Goal: Transaction & Acquisition: Obtain resource

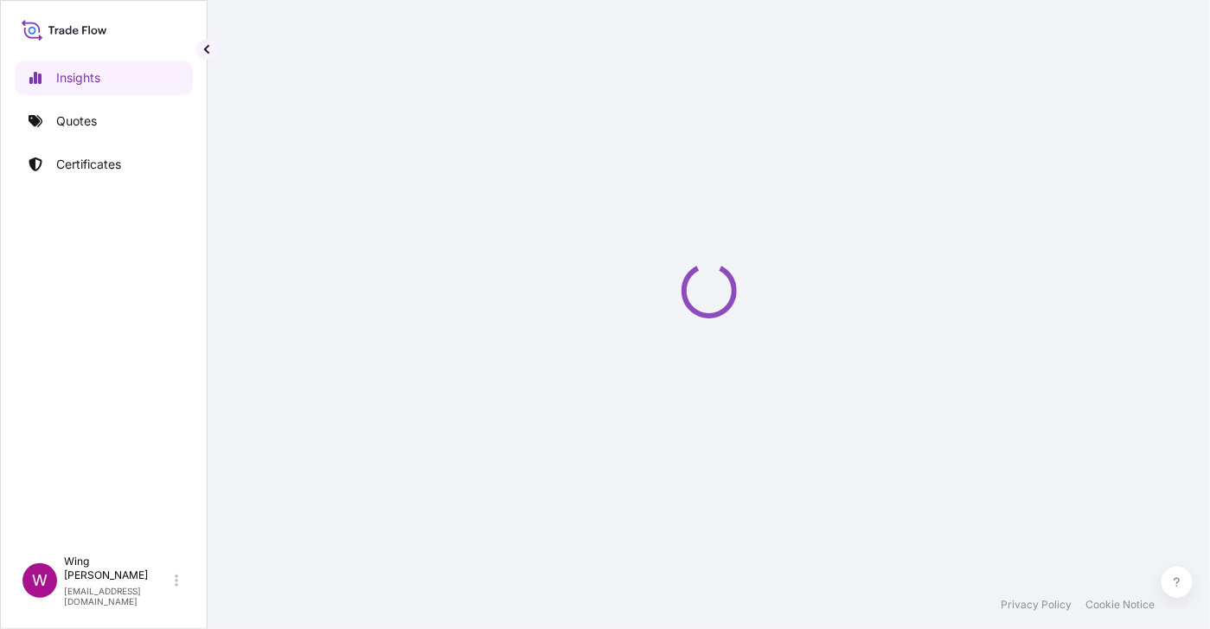
select select "2025"
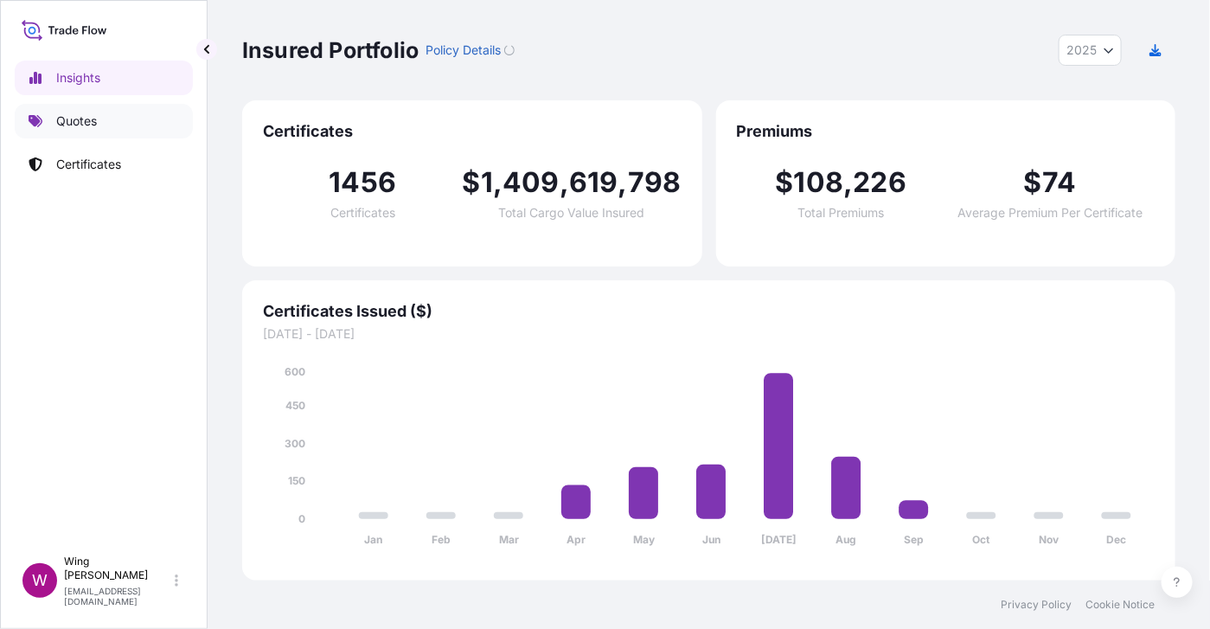
click at [55, 119] on link "Quotes" at bounding box center [104, 121] width 178 height 35
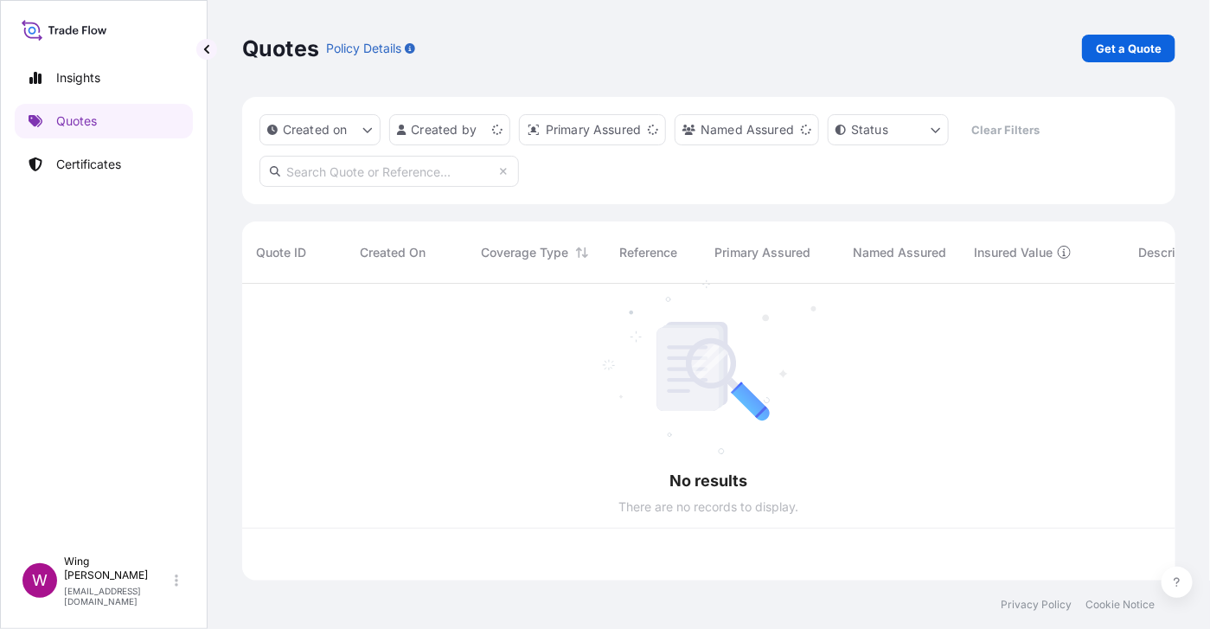
scroll to position [289, 916]
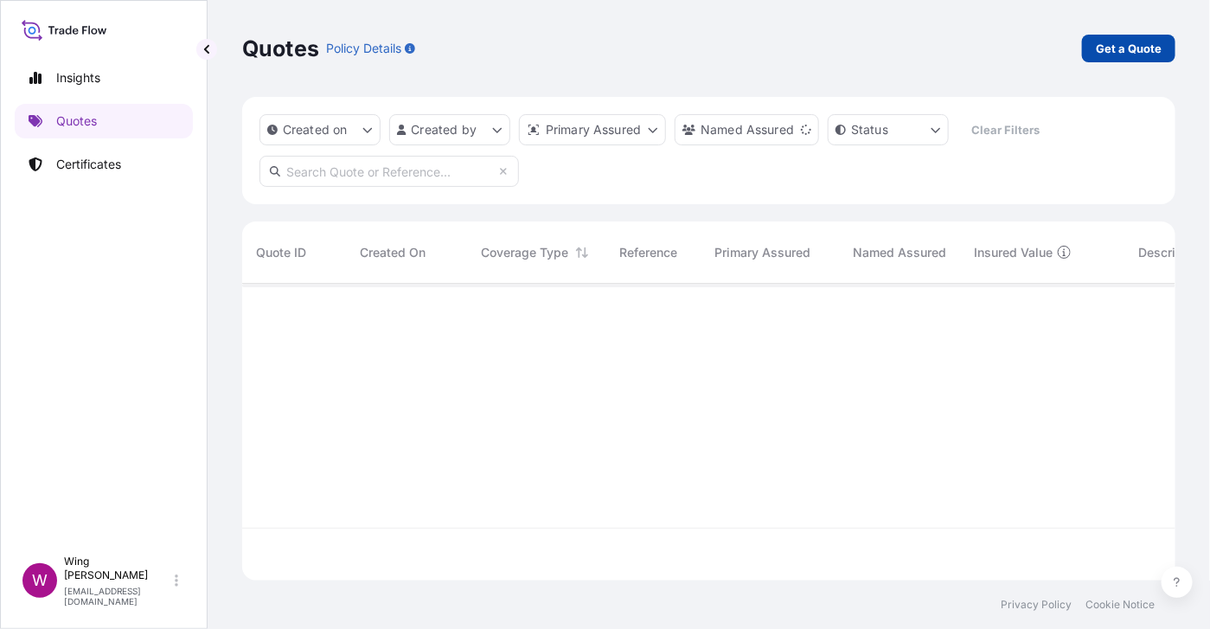
click at [1108, 54] on p "Get a Quote" at bounding box center [1129, 48] width 66 height 17
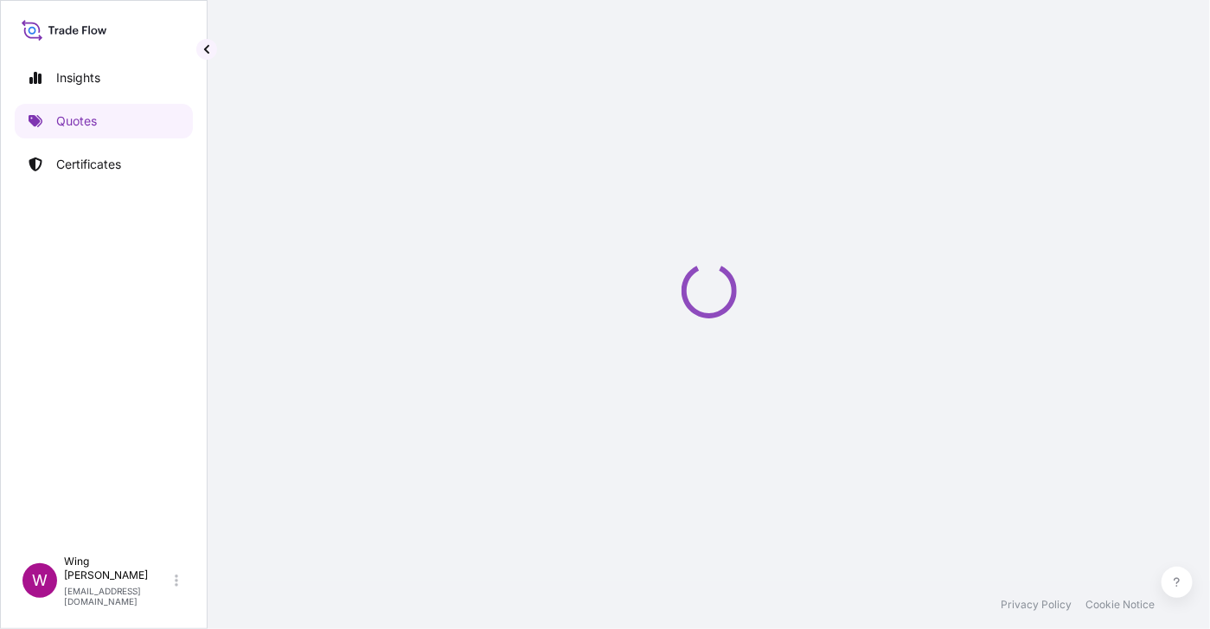
select select "AIR"
select select "27"
select select "Transit"
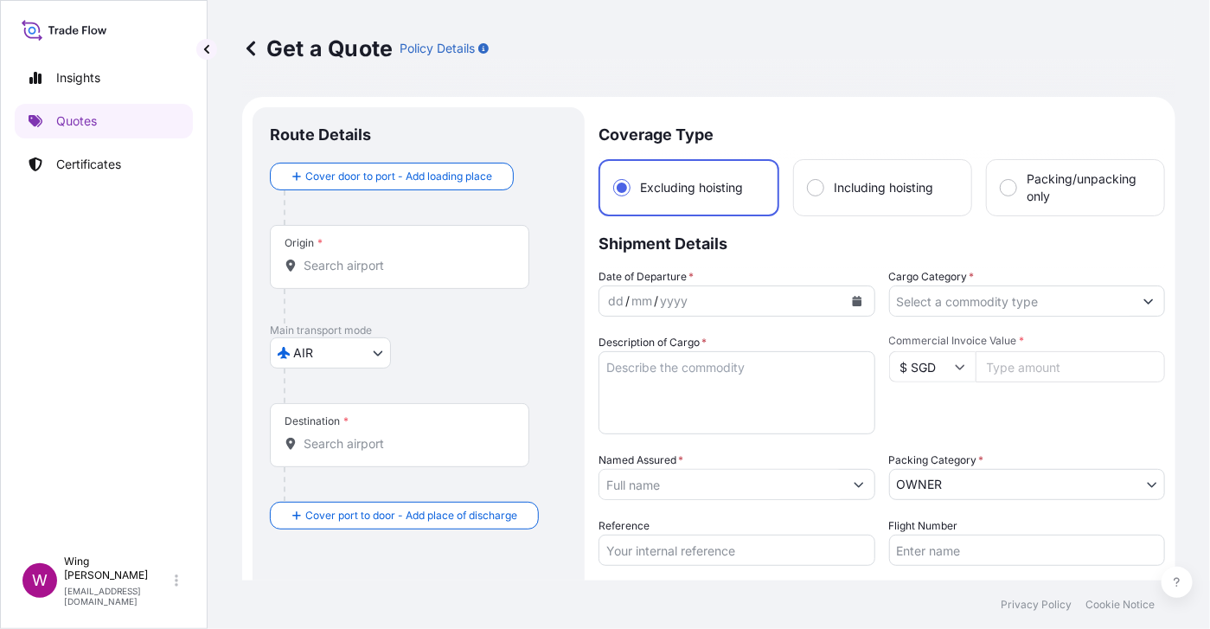
scroll to position [28, 0]
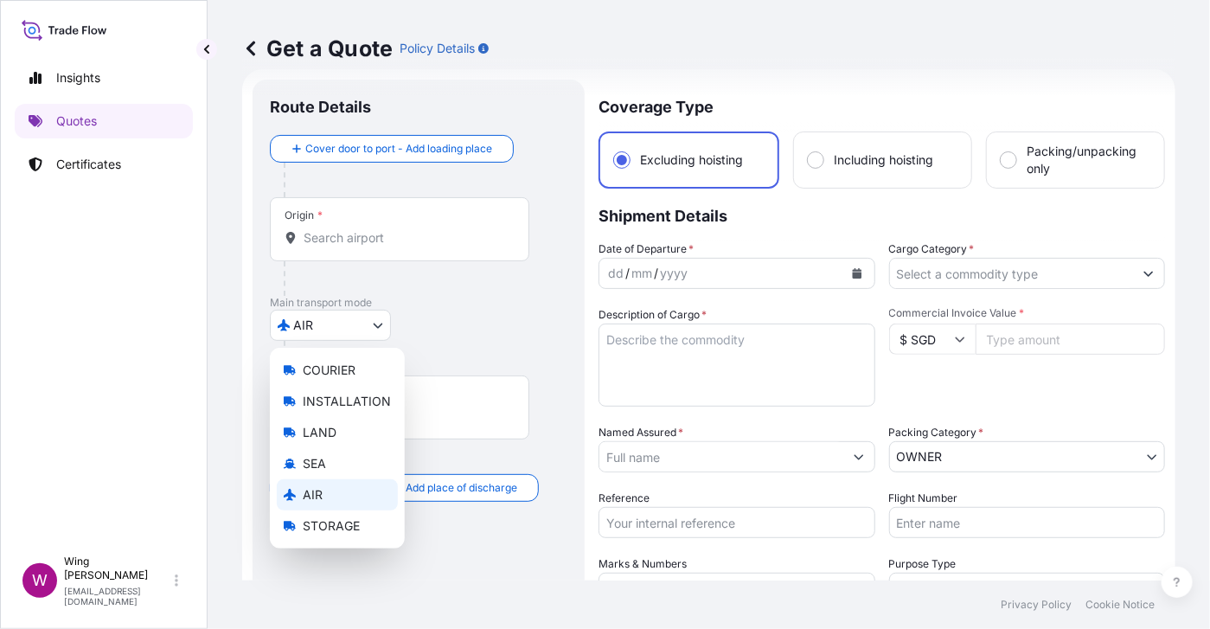
click at [367, 326] on body "Insights Quotes Certificates W Wing Lee [EMAIL_ADDRESS][DOMAIN_NAME] Get a Quot…" at bounding box center [605, 314] width 1210 height 629
click at [362, 365] on div "COURIER" at bounding box center [337, 370] width 121 height 31
select select "COURIER"
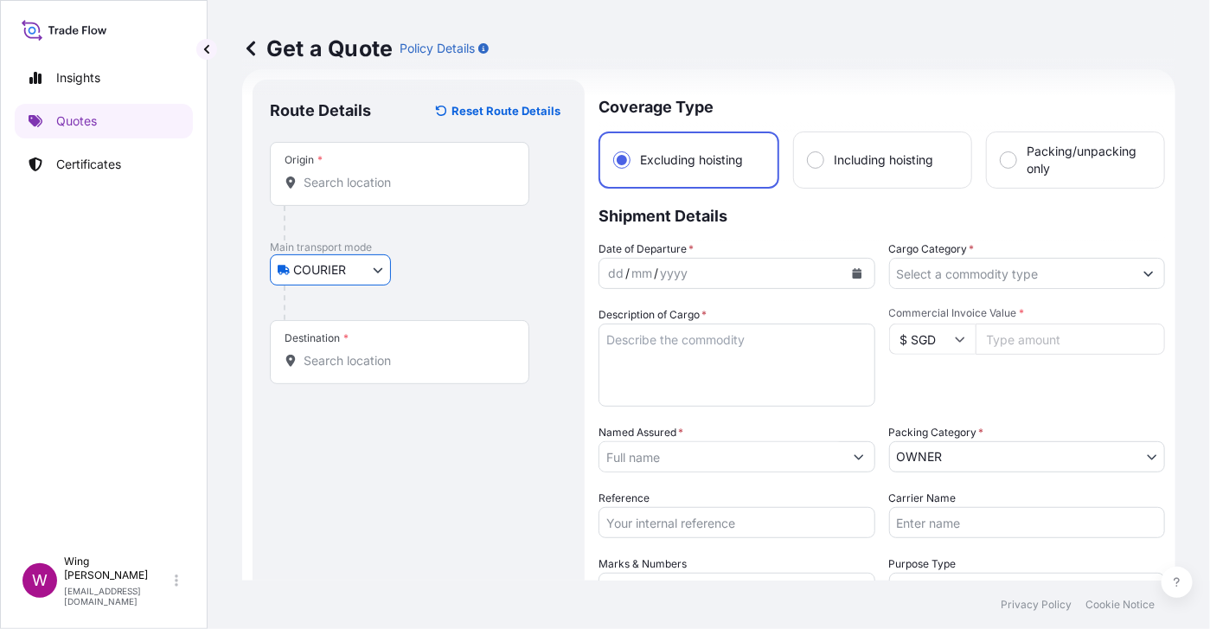
click at [368, 192] on div "Origin *" at bounding box center [400, 174] width 260 height 64
click at [368, 191] on input "Origin *" at bounding box center [406, 182] width 204 height 17
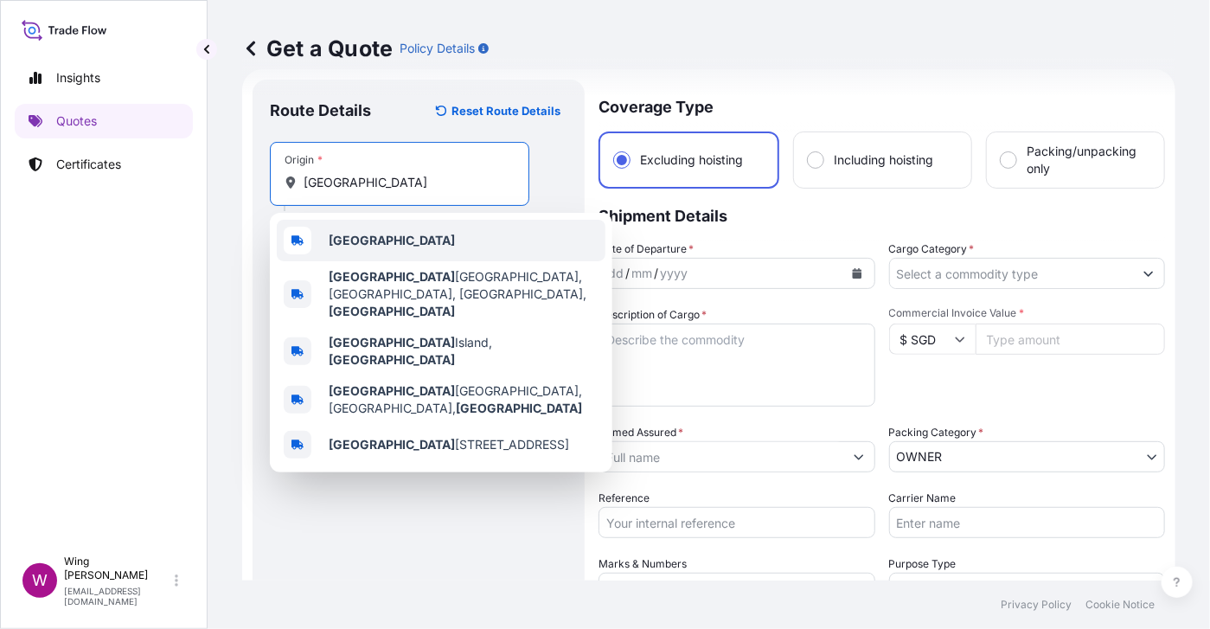
click at [366, 251] on div "[GEOGRAPHIC_DATA]" at bounding box center [441, 241] width 329 height 42
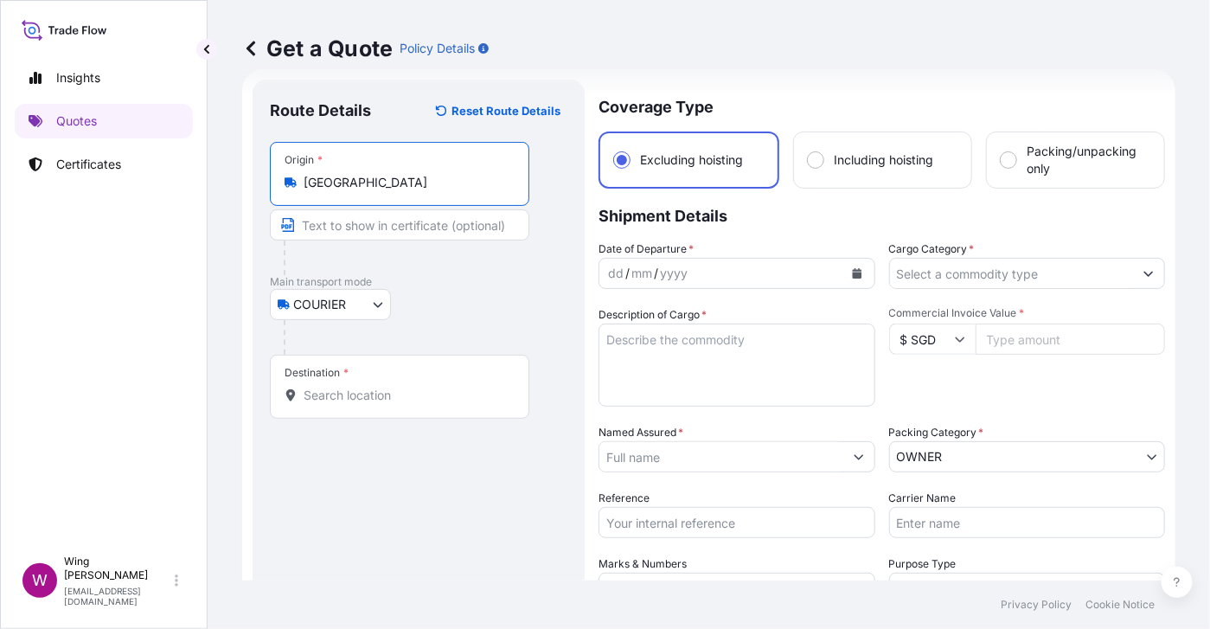
type input "[GEOGRAPHIC_DATA]"
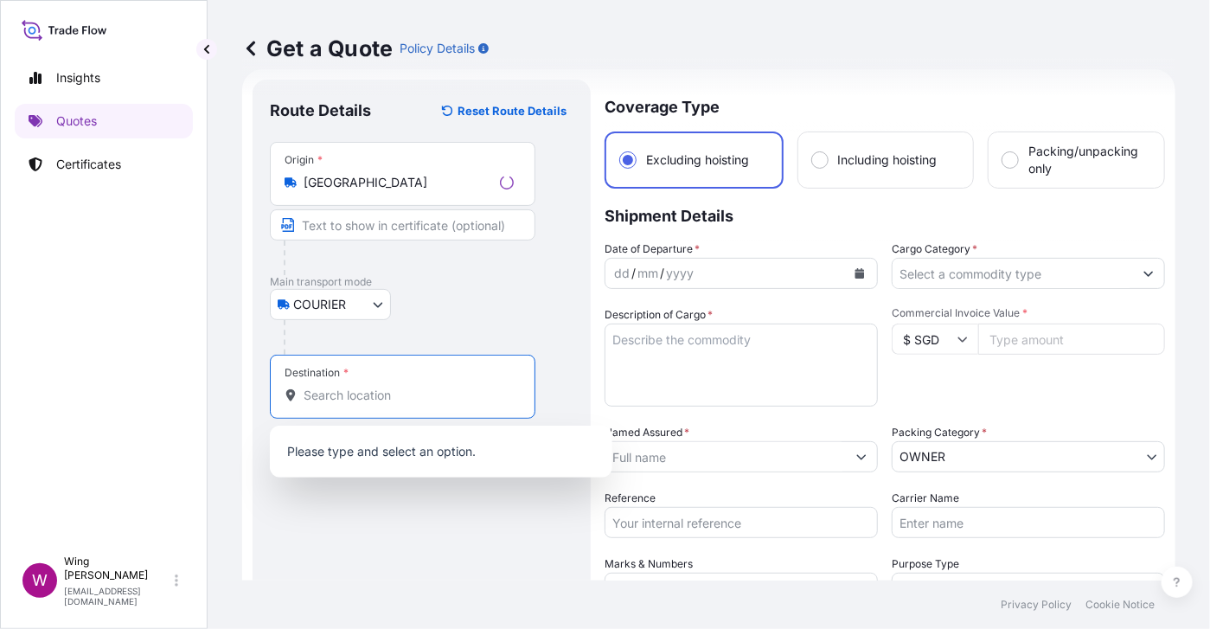
click at [377, 402] on input "Destination *" at bounding box center [409, 395] width 210 height 17
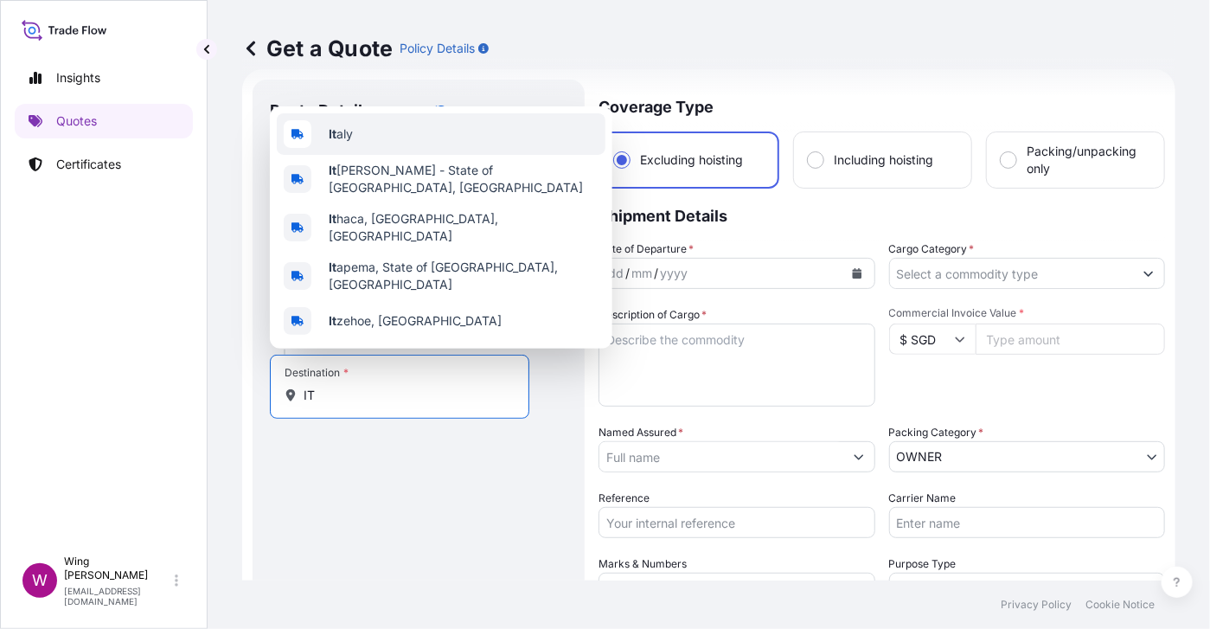
click at [367, 155] on div "It aly" at bounding box center [441, 134] width 329 height 42
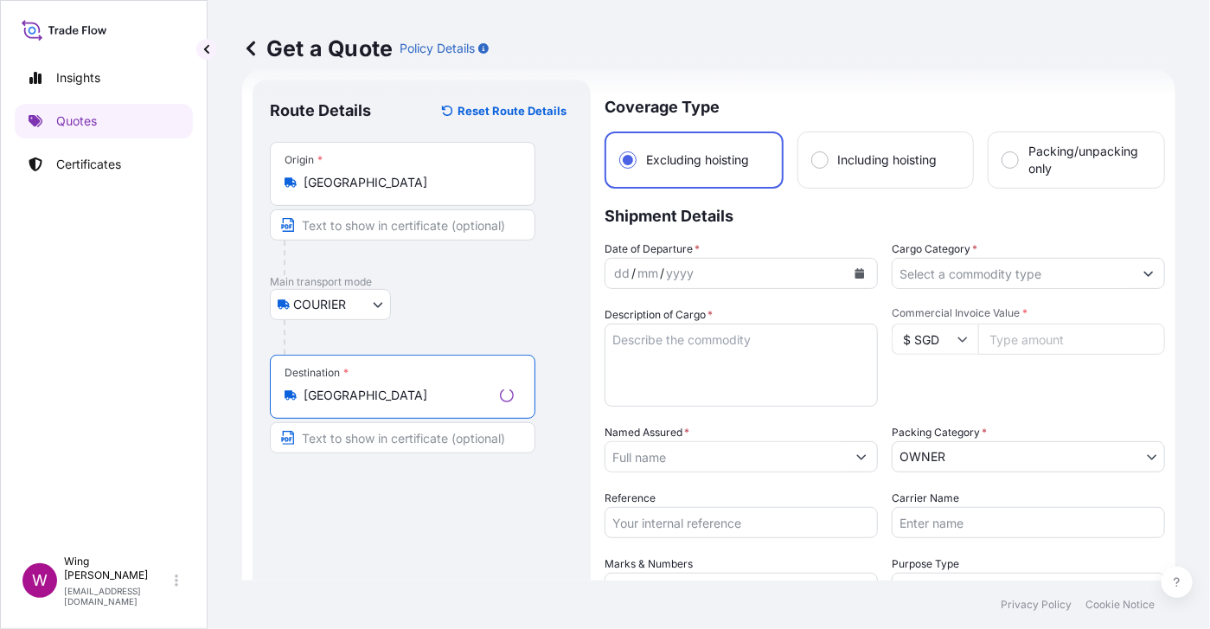
type input "[GEOGRAPHIC_DATA]"
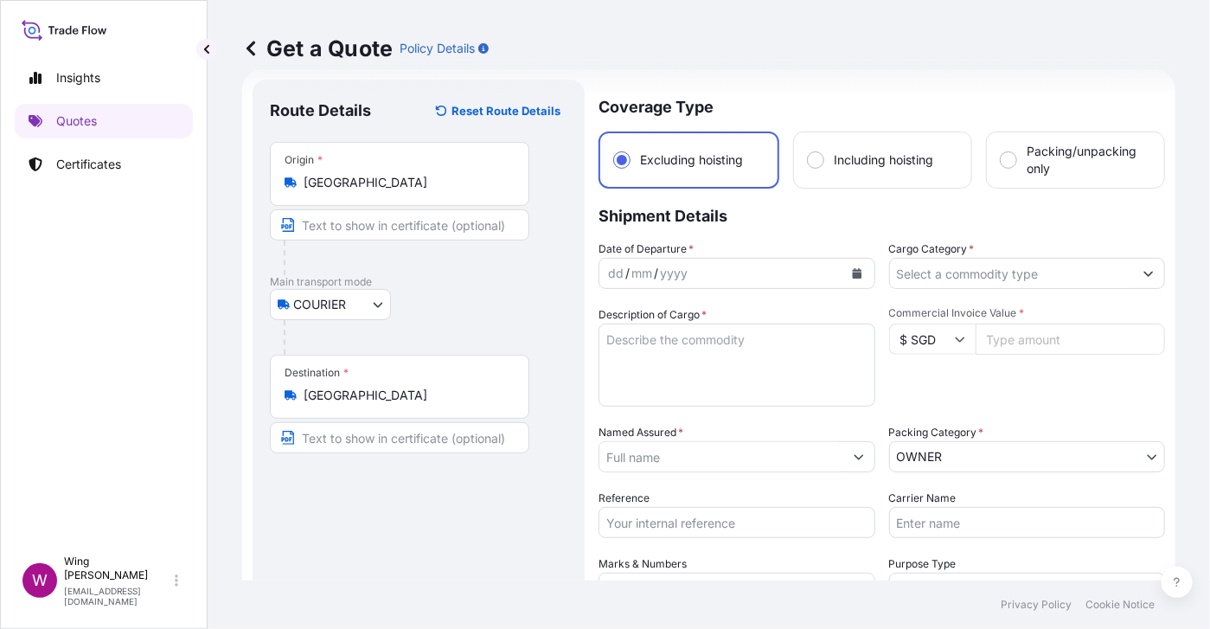
click at [698, 242] on div "Date of Departure * dd / mm / yyyy" at bounding box center [737, 264] width 277 height 48
click at [699, 269] on div "dd / mm / yyyy" at bounding box center [721, 273] width 244 height 31
click at [862, 269] on button "Calendar" at bounding box center [857, 274] width 28 height 28
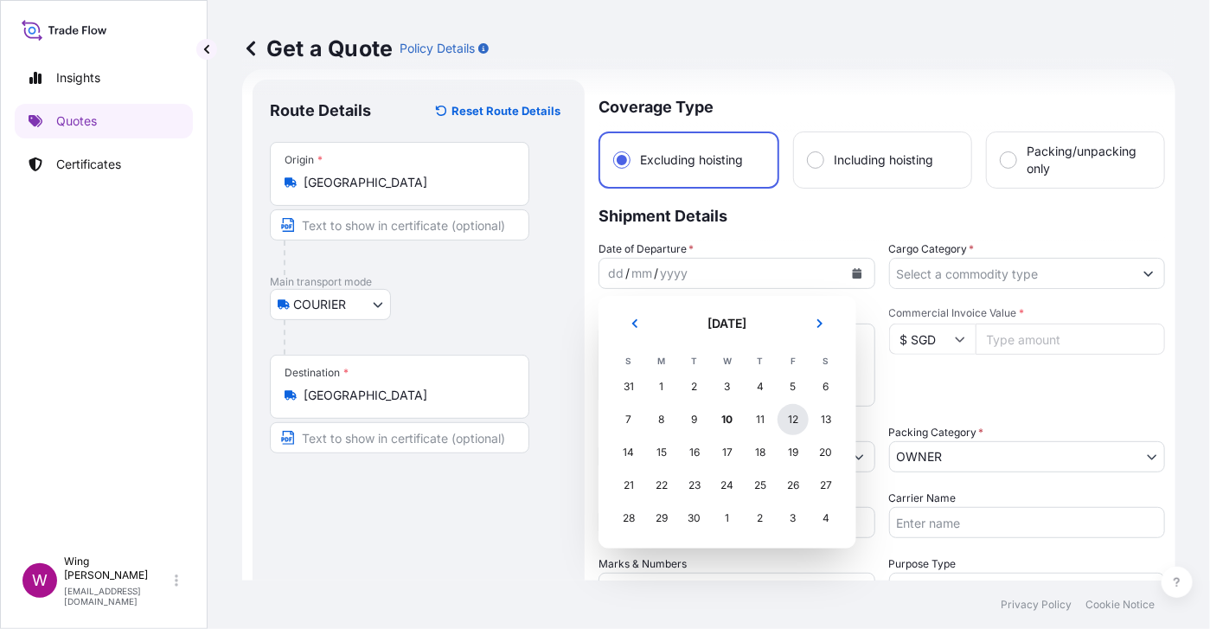
click at [804, 420] on div "12" at bounding box center [793, 419] width 31 height 31
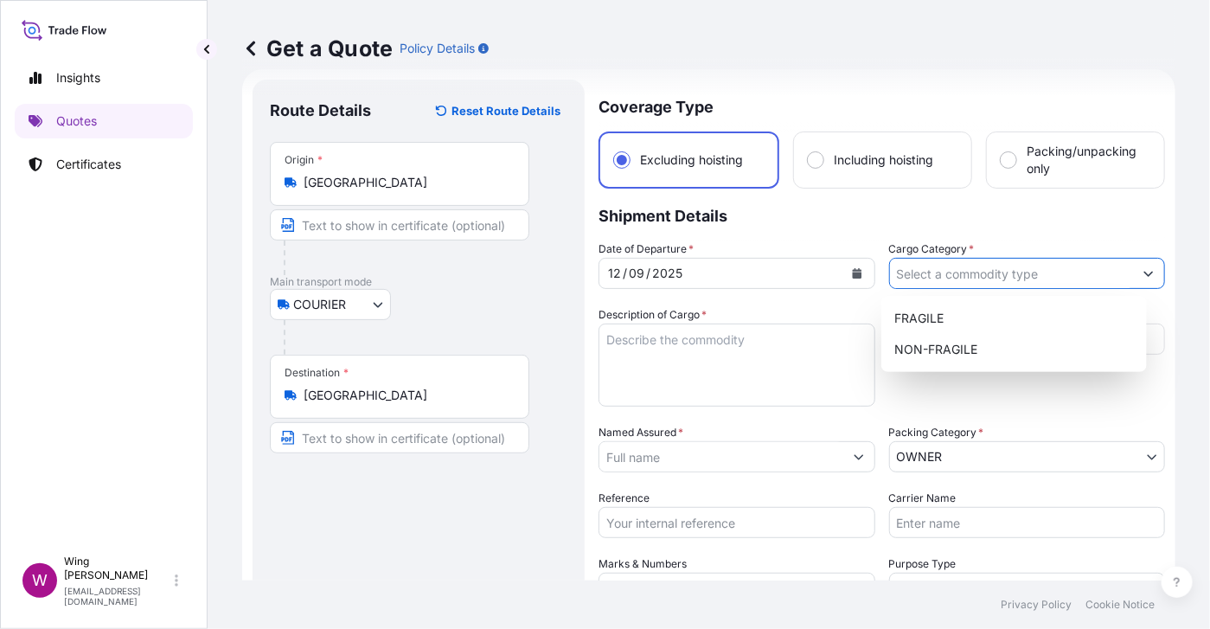
click at [1042, 272] on input "Cargo Category *" at bounding box center [1012, 273] width 244 height 31
click at [1022, 356] on div "NON-FRAGILE" at bounding box center [1014, 349] width 252 height 31
type input "NON-FRAGILE"
click at [465, 527] on div "Route Details Reset Route Details Place of loading Road / [GEOGRAPHIC_DATA] / I…" at bounding box center [419, 439] width 298 height 684
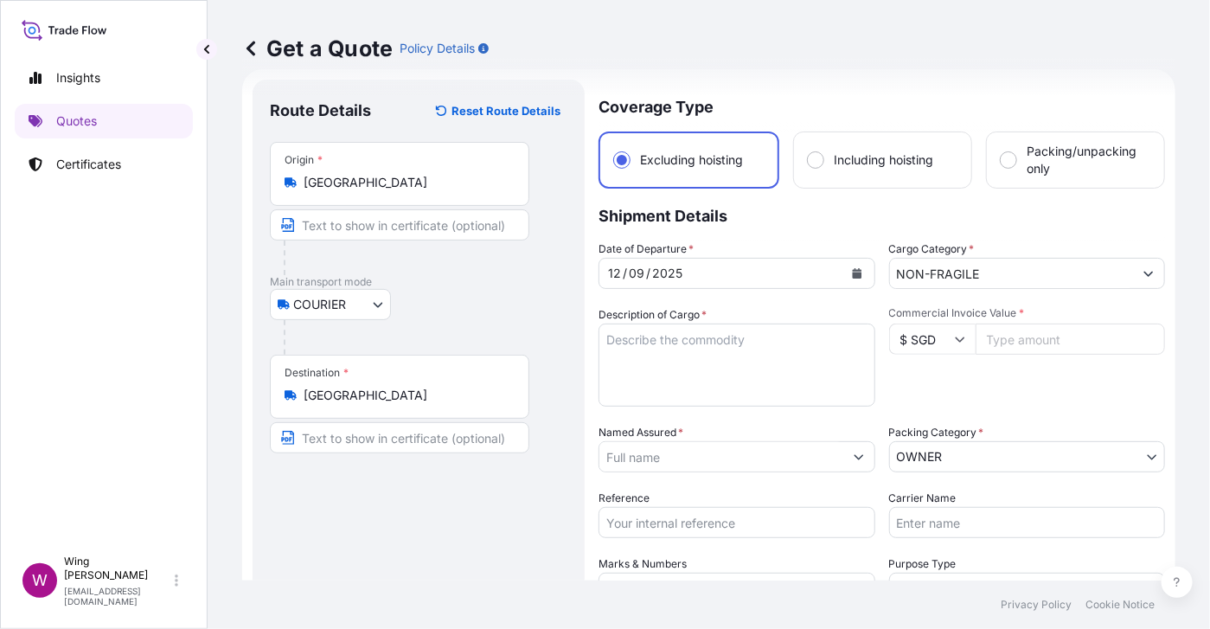
click at [449, 518] on div "Route Details Reset Route Details Place of loading Road / [GEOGRAPHIC_DATA] / I…" at bounding box center [419, 439] width 298 height 684
click at [935, 346] on input "$ SGD" at bounding box center [932, 339] width 87 height 31
click at [918, 348] on div "$ HKD" at bounding box center [924, 331] width 73 height 33
type input "$ HKD"
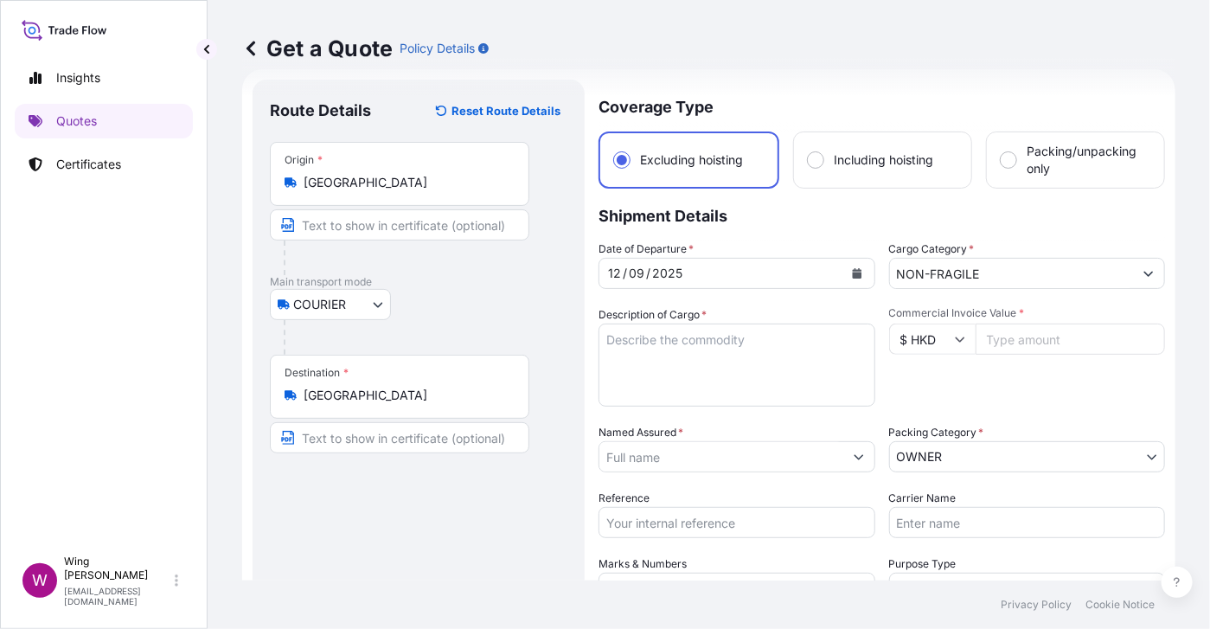
click at [1006, 346] on input "Commercial Invoice Value *" at bounding box center [1071, 339] width 190 height 31
paste input "33020.00"
type input "33020.00"
click at [486, 300] on div "COURIER COURIER INSTALLATION LAND SEA AIR STORAGE" at bounding box center [419, 304] width 298 height 31
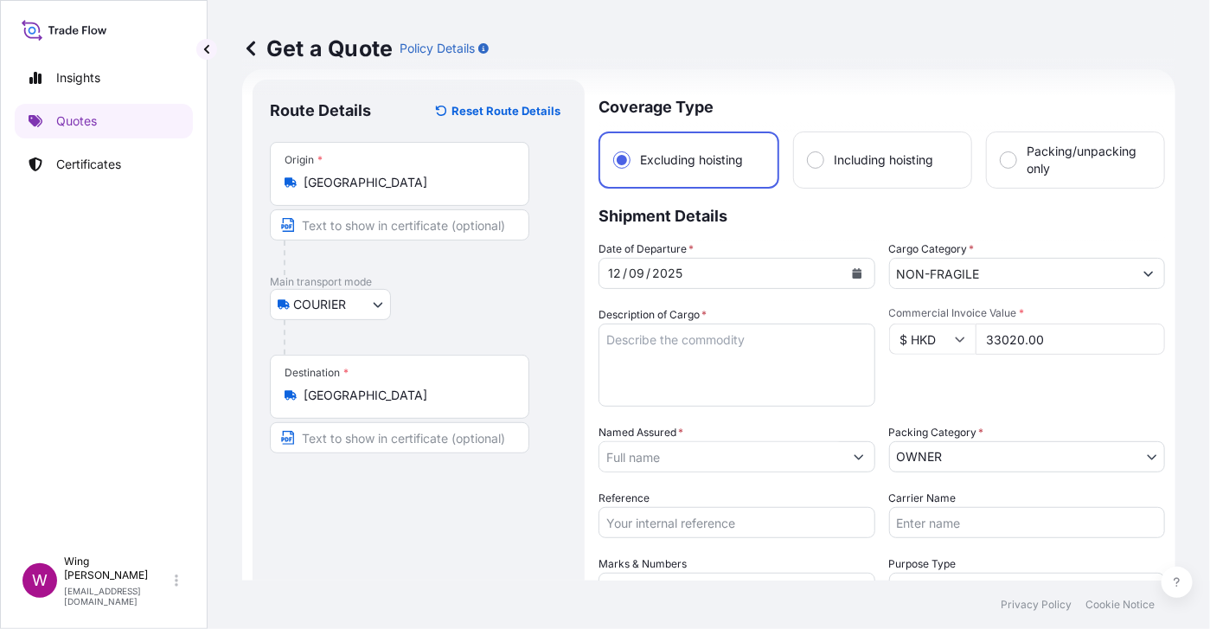
click at [486, 300] on div "COURIER COURIER INSTALLATION LAND SEA AIR STORAGE" at bounding box center [419, 304] width 298 height 31
click at [681, 364] on textarea "Description of Cargo *" at bounding box center [737, 365] width 277 height 83
paste textarea "D66J6, [PERSON_NAME], Dessin de feu circulaire, mixed media, (burnt matches on …"
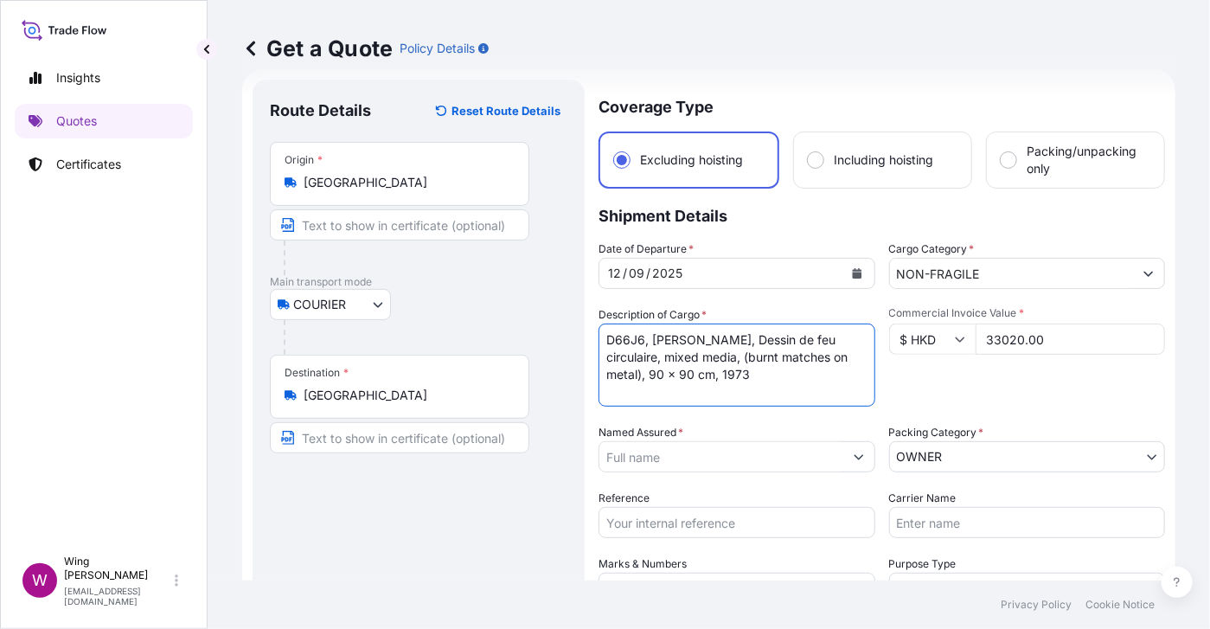
type textarea "D66J6, [PERSON_NAME], Dessin de feu circulaire, mixed media, (burnt matches on …"
click at [468, 549] on div "Route Details Reset Route Details Place of loading Road / [GEOGRAPHIC_DATA] / I…" at bounding box center [419, 439] width 298 height 684
click at [661, 452] on input "Named Assured *" at bounding box center [721, 456] width 244 height 31
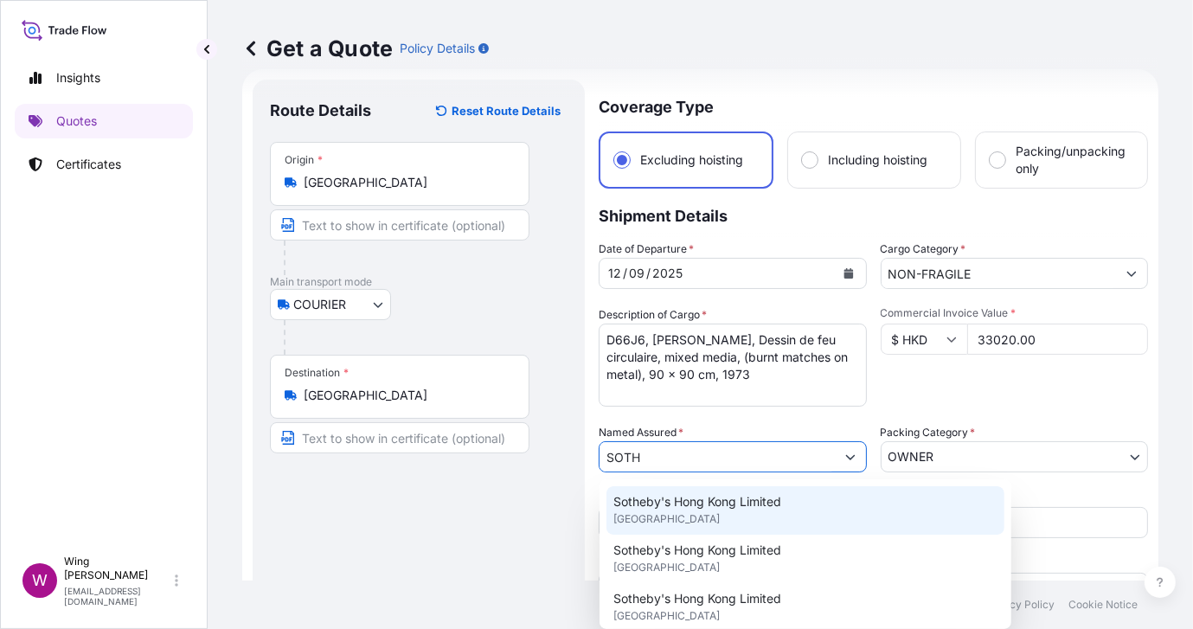
click at [671, 490] on div "Sotheby's Hong Kong Limited [GEOGRAPHIC_DATA]" at bounding box center [805, 510] width 398 height 48
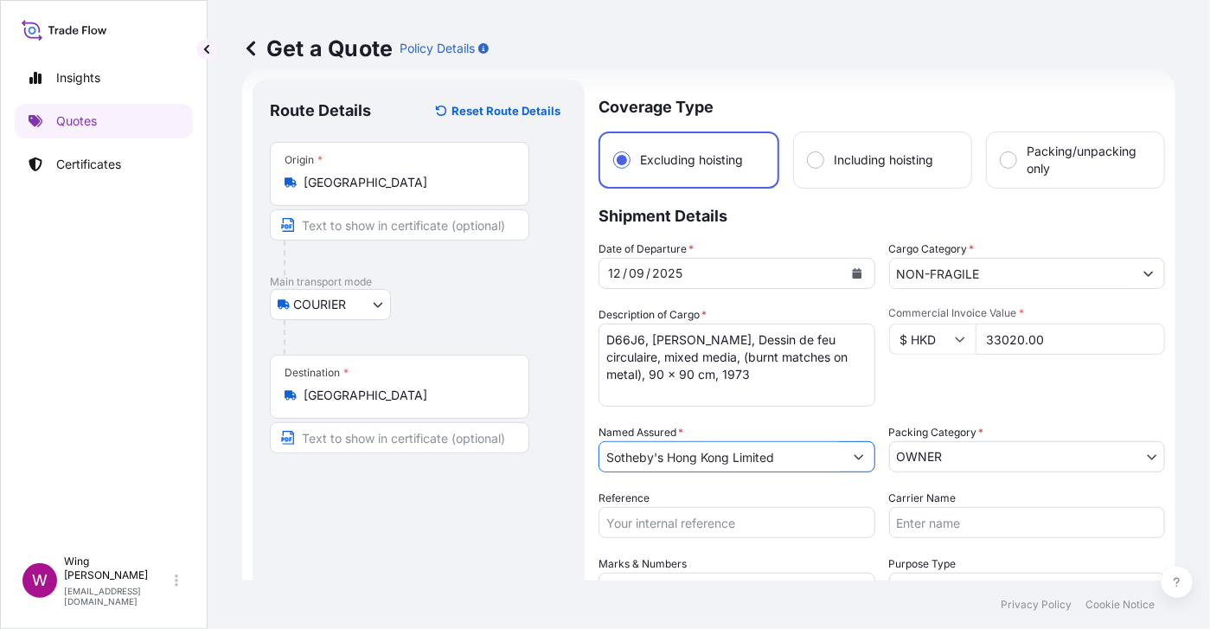
type input "Sotheby's Hong Kong Limited"
click at [502, 489] on div "Route Details Reset Route Details Place of loading Road / [GEOGRAPHIC_DATA] / I…" at bounding box center [419, 439] width 298 height 684
click at [1042, 449] on body "15 options available. 9 options available. 1 option available. 0 options availa…" at bounding box center [605, 314] width 1210 height 629
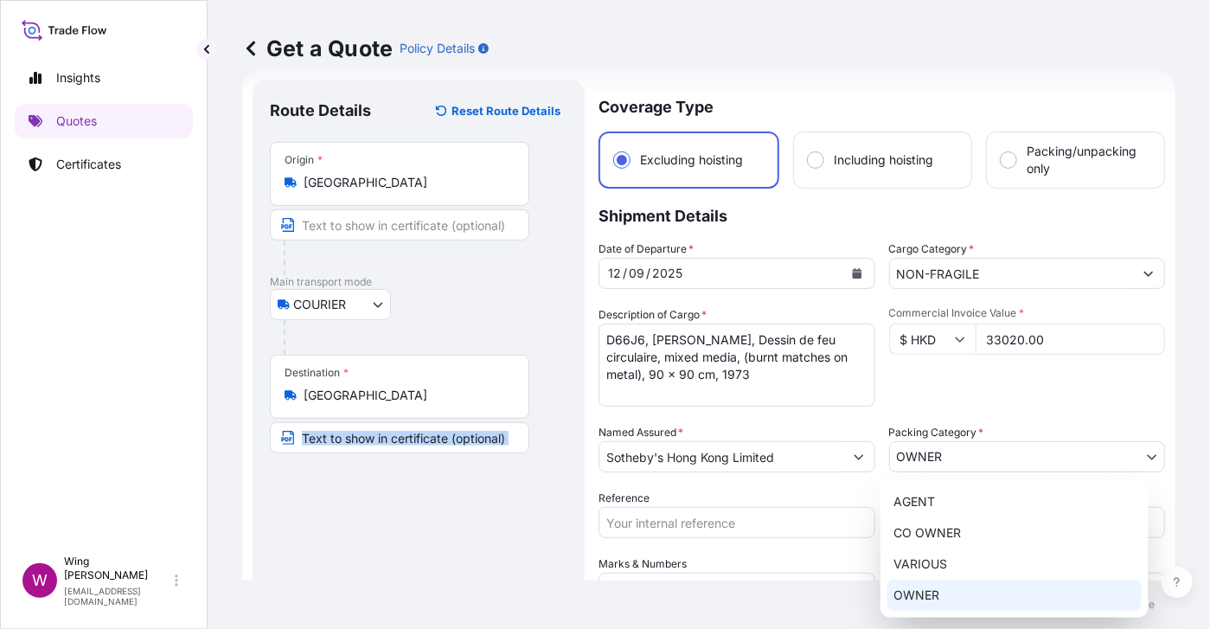
click at [1019, 585] on div "OWNER" at bounding box center [1015, 595] width 254 height 31
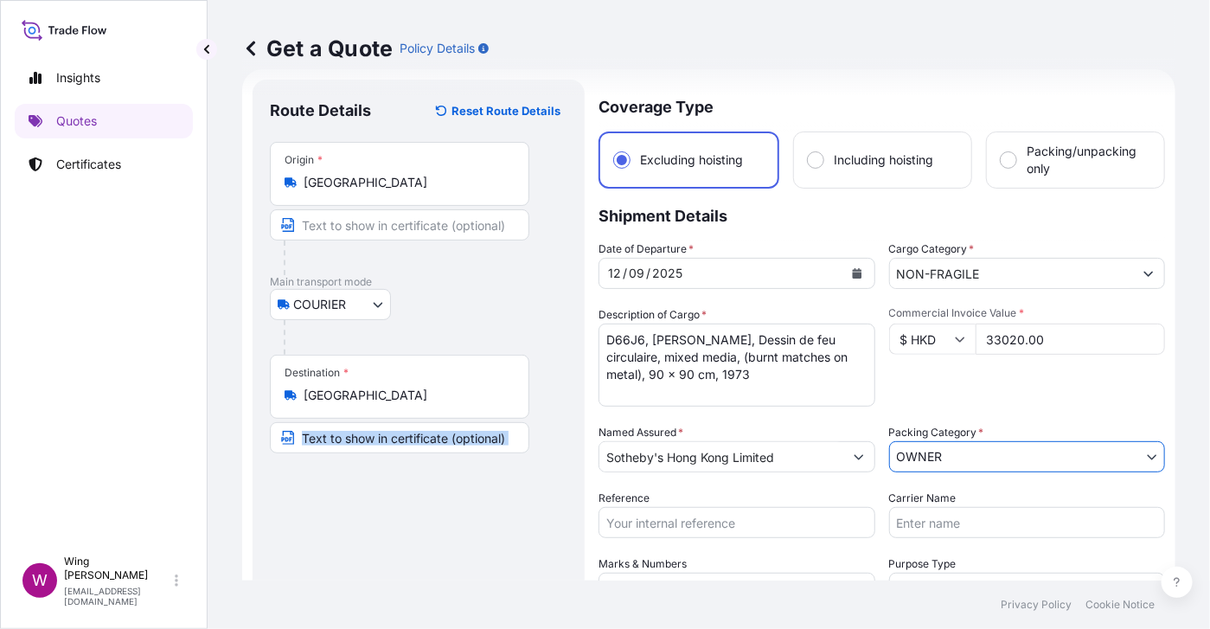
click at [476, 536] on div "Route Details Reset Route Details Place of loading Road / [GEOGRAPHIC_DATA] / I…" at bounding box center [419, 439] width 298 height 684
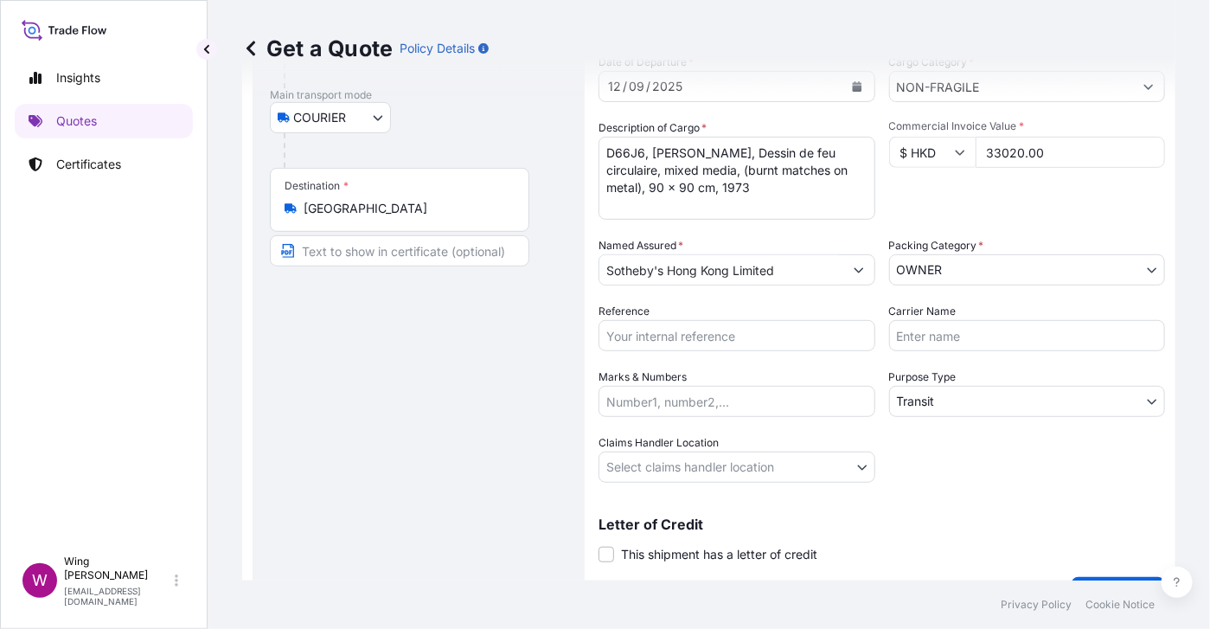
scroll to position [254, 0]
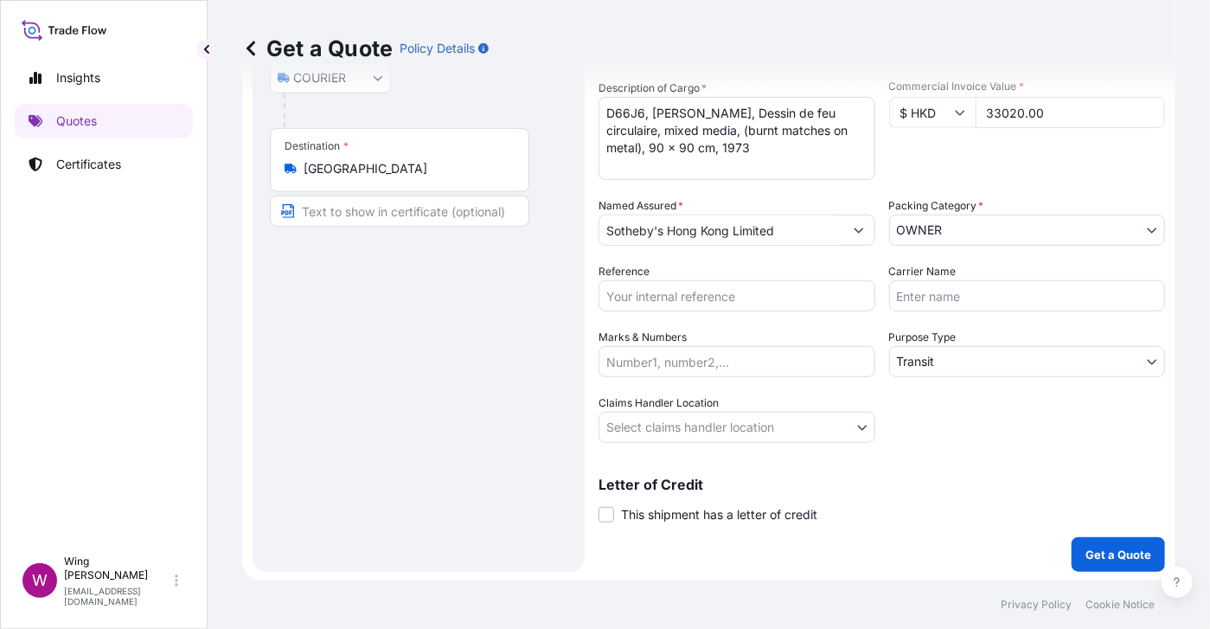
click at [722, 298] on input "Reference" at bounding box center [737, 295] width 277 height 31
paste input "AMIM2510286MEME"
type input "AMIM2510286MEME"
click at [427, 324] on div "Route Details Reset Route Details Place of loading Road / [GEOGRAPHIC_DATA] / I…" at bounding box center [419, 212] width 298 height 684
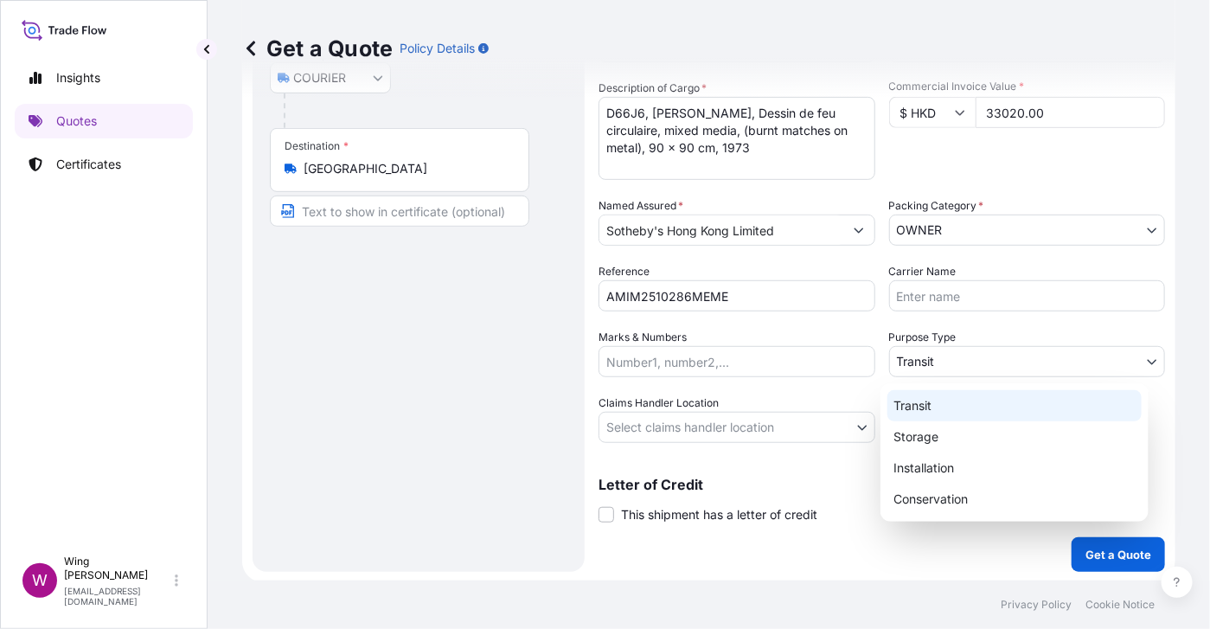
click at [976, 372] on body "Insights Quotes Certificates W Wing Lee [EMAIL_ADDRESS][DOMAIN_NAME] Get a Quot…" at bounding box center [605, 314] width 1210 height 629
click at [949, 407] on div "Transit" at bounding box center [1015, 405] width 254 height 31
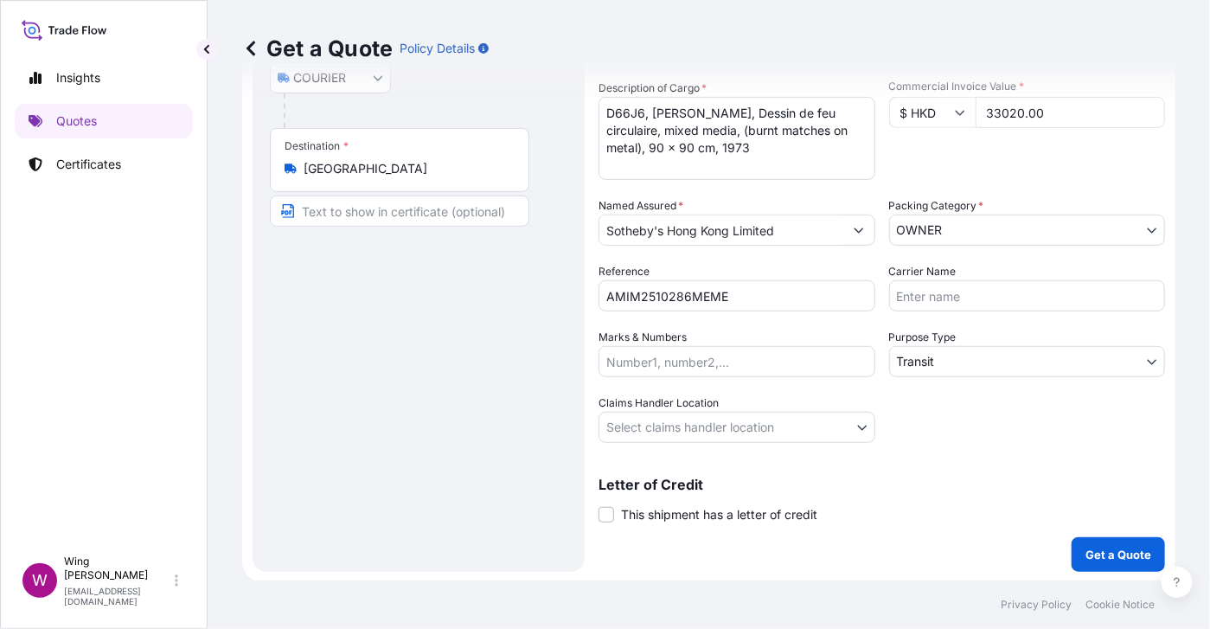
click at [427, 407] on div "Route Details Reset Route Details Place of loading Road / [GEOGRAPHIC_DATA] / I…" at bounding box center [419, 212] width 298 height 684
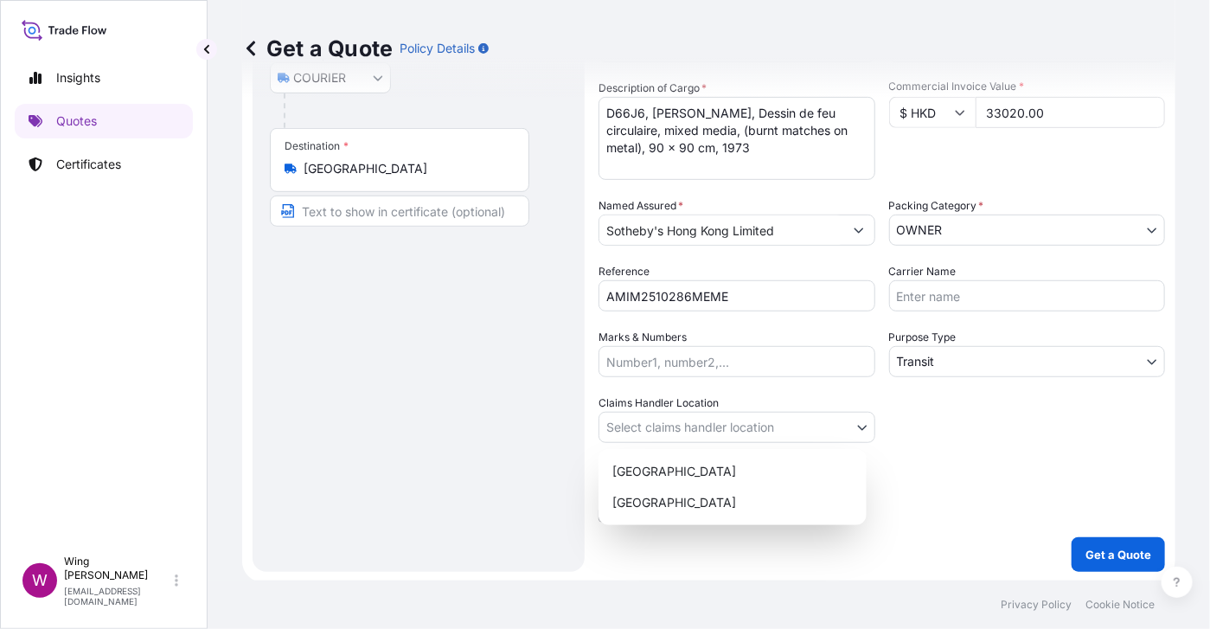
click at [676, 429] on body "Insights Quotes Certificates W Wing Lee [EMAIL_ADDRESS][DOMAIN_NAME] Get a Quot…" at bounding box center [605, 314] width 1210 height 629
click at [689, 477] on div "[GEOGRAPHIC_DATA]" at bounding box center [733, 471] width 254 height 31
select select "[GEOGRAPHIC_DATA]"
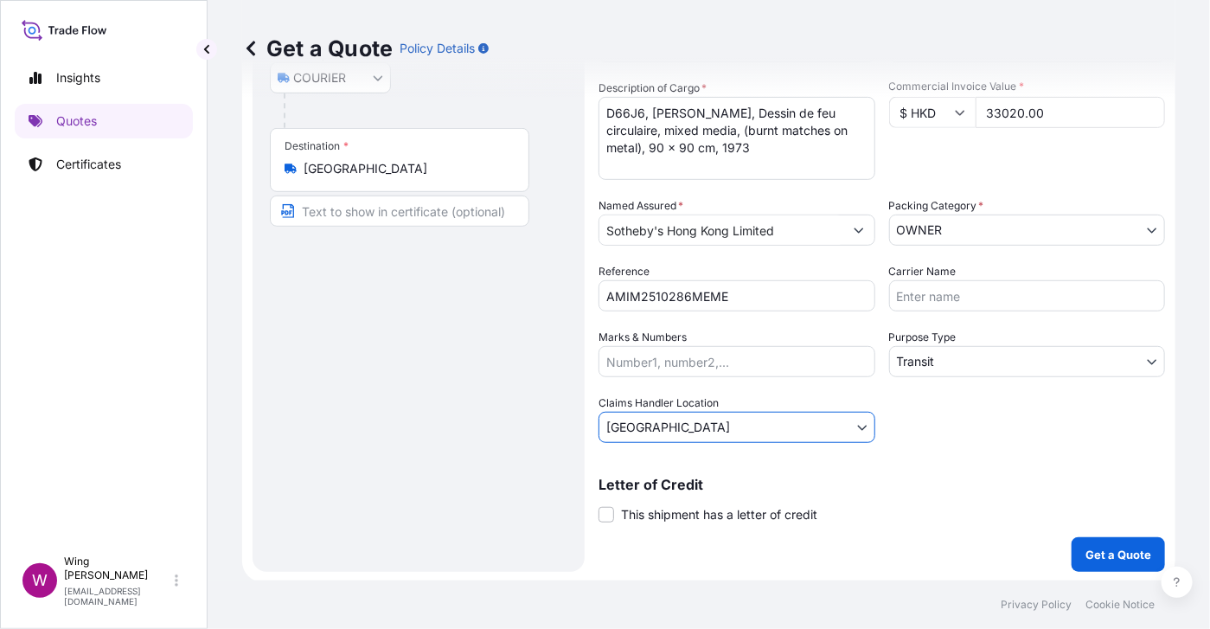
click at [460, 477] on div "Route Details Reset Route Details Place of loading Road / [GEOGRAPHIC_DATA] / I…" at bounding box center [419, 212] width 298 height 684
click at [396, 421] on div "Route Details Reset Route Details Place of loading Road / [GEOGRAPHIC_DATA] / I…" at bounding box center [419, 212] width 298 height 684
click at [407, 434] on div "Route Details Reset Route Details Place of loading Road / [GEOGRAPHIC_DATA] / I…" at bounding box center [419, 212] width 298 height 684
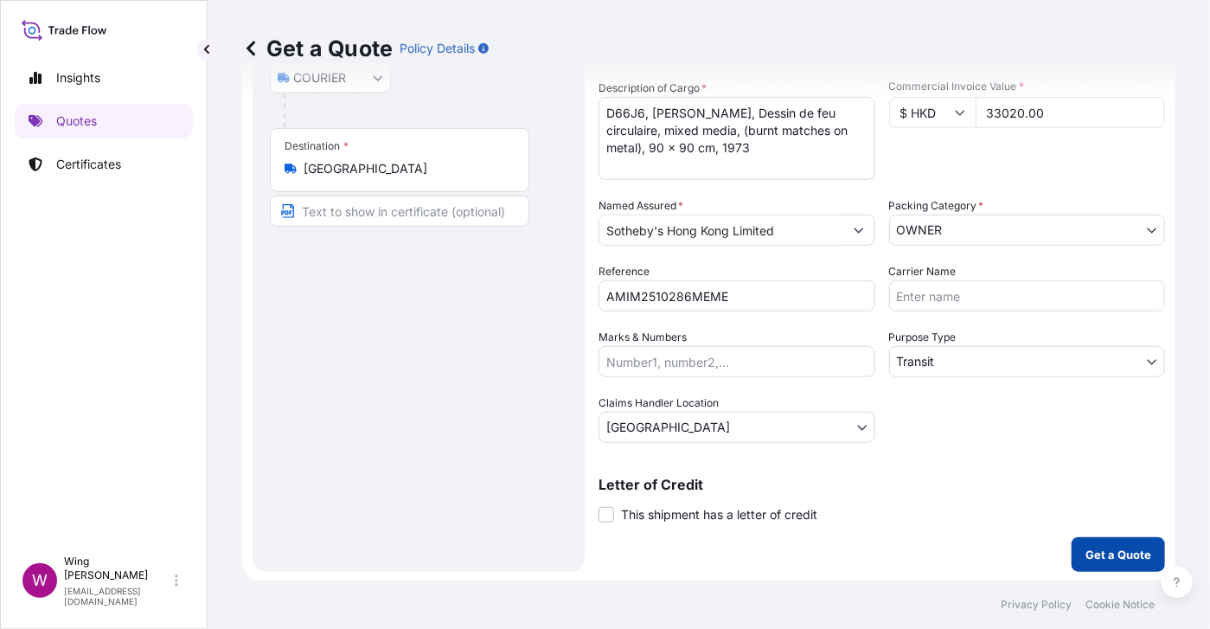
click at [1112, 557] on p "Get a Quote" at bounding box center [1119, 554] width 66 height 17
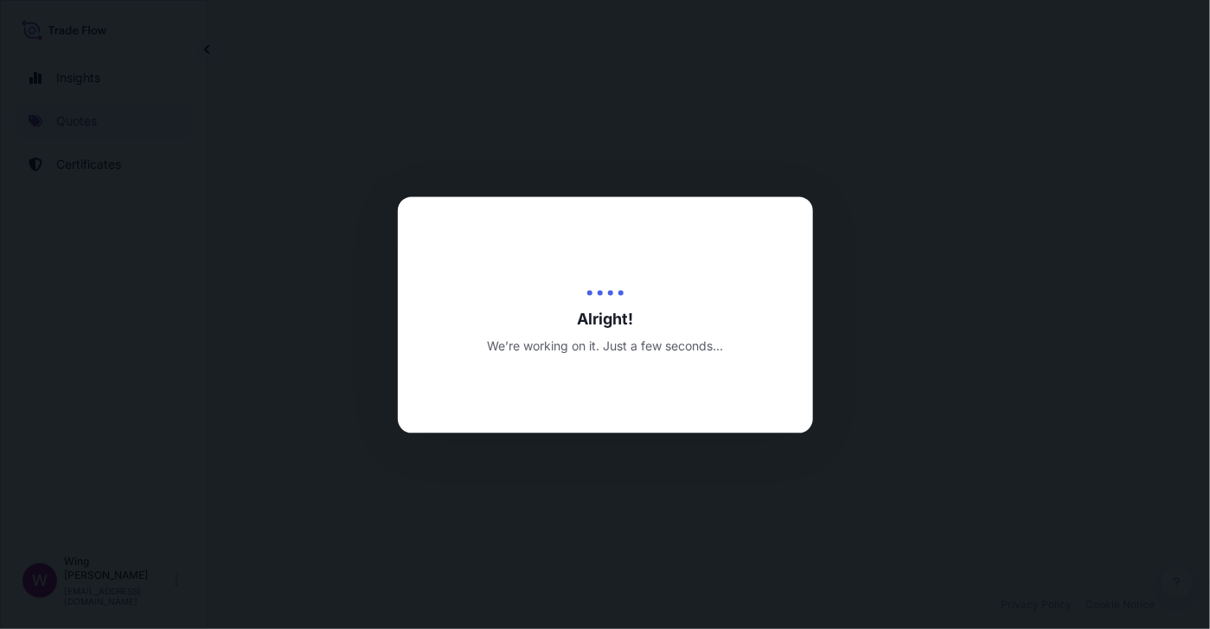
select select "COURIER"
select select "Transit"
select select "[GEOGRAPHIC_DATA]"
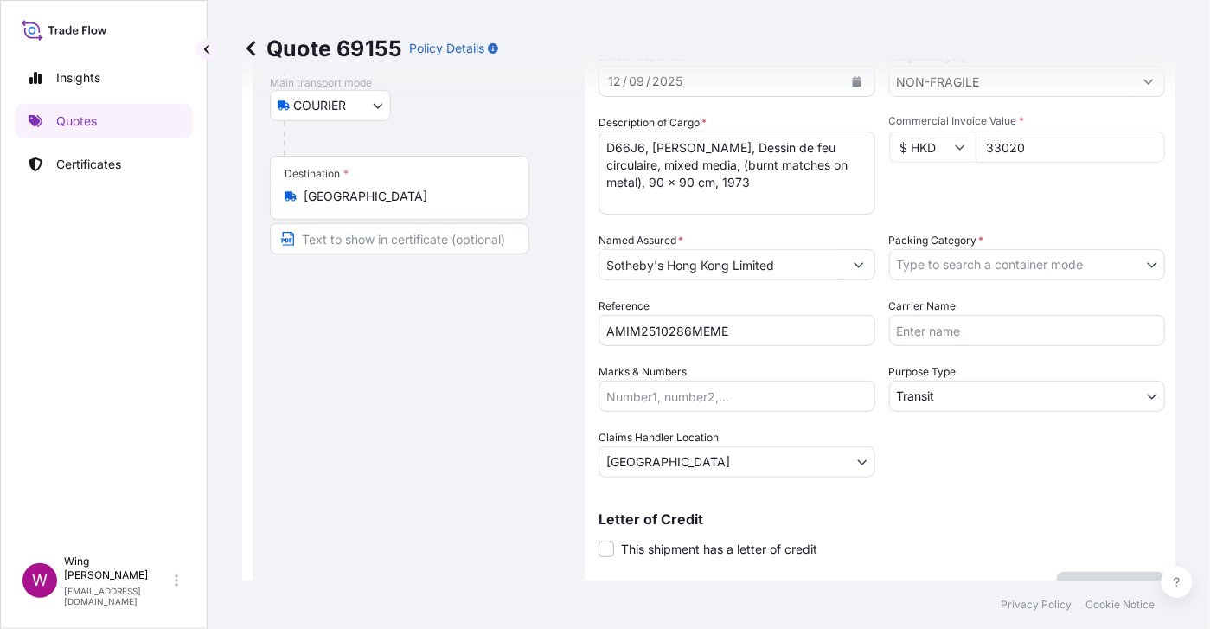
scroll to position [230, 0]
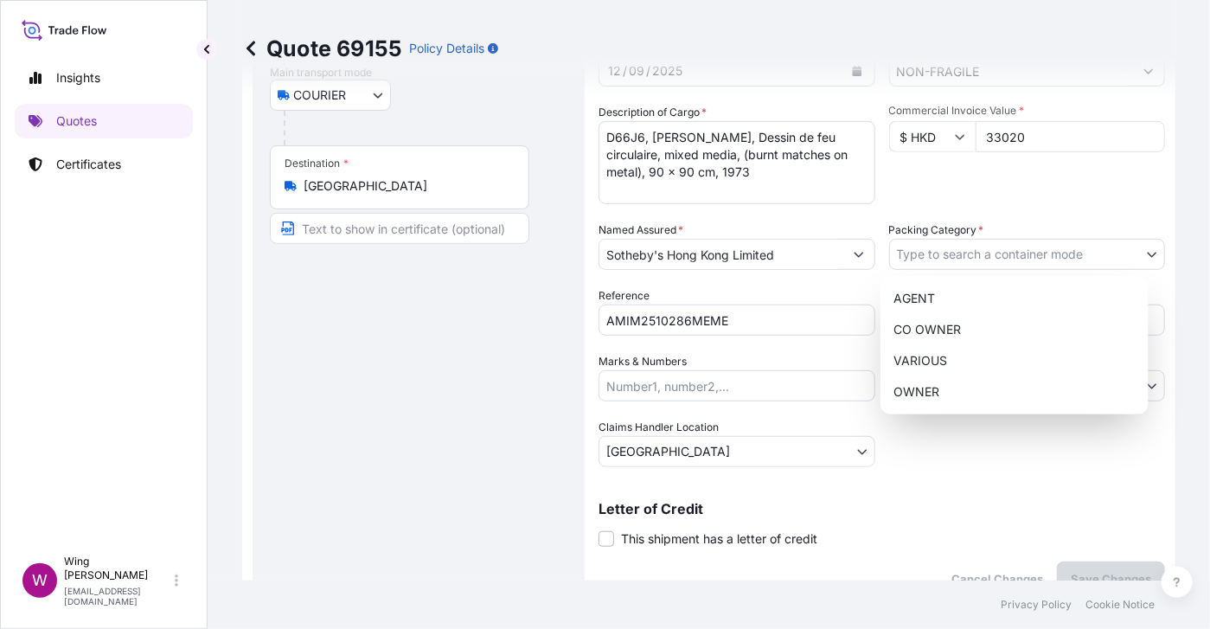
click at [931, 253] on body "Insights Quotes Certificates W Wing Lee [EMAIL_ADDRESS][DOMAIN_NAME] Quote 6915…" at bounding box center [605, 314] width 1210 height 629
click at [951, 391] on div "OWNER" at bounding box center [1015, 391] width 254 height 31
select select "27"
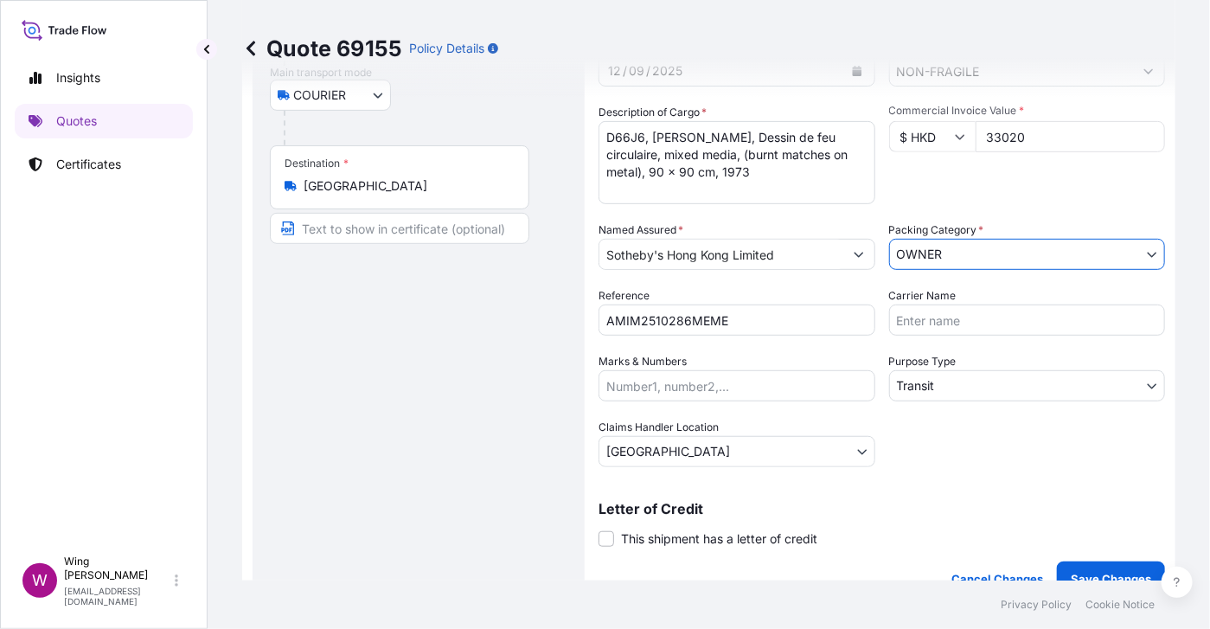
click at [491, 400] on div "Route Details Place of loading Road / [GEOGRAPHIC_DATA] / Inland Origin * [GEOG…" at bounding box center [419, 236] width 298 height 684
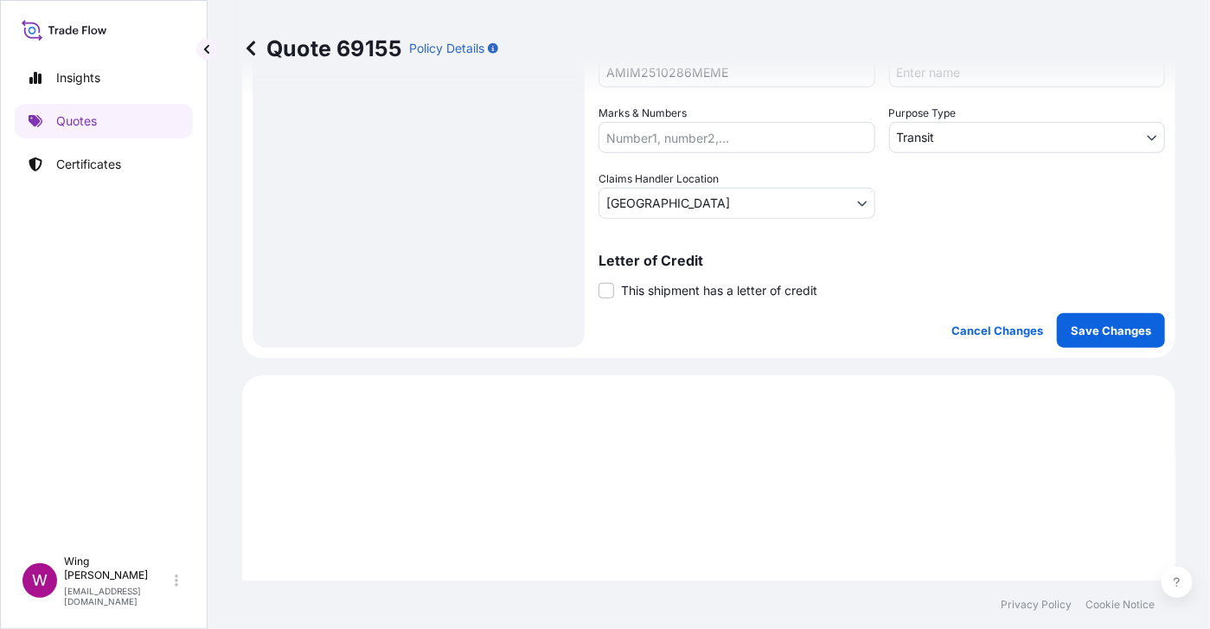
scroll to position [576, 0]
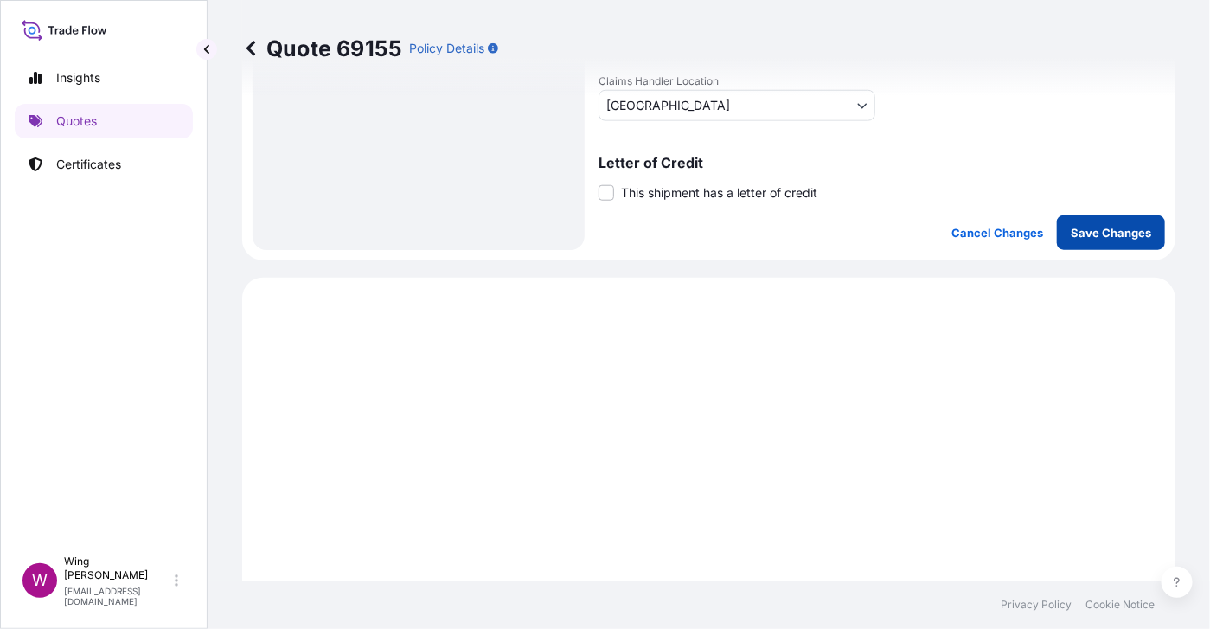
click at [1072, 231] on p "Save Changes" at bounding box center [1111, 232] width 80 height 17
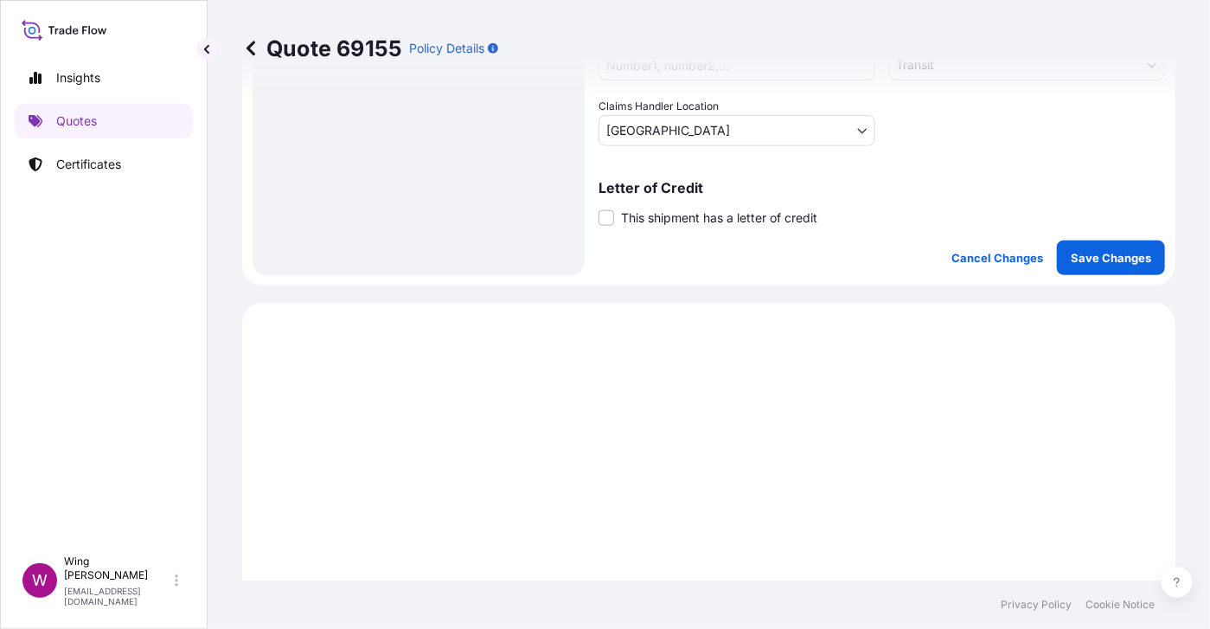
scroll to position [305, 0]
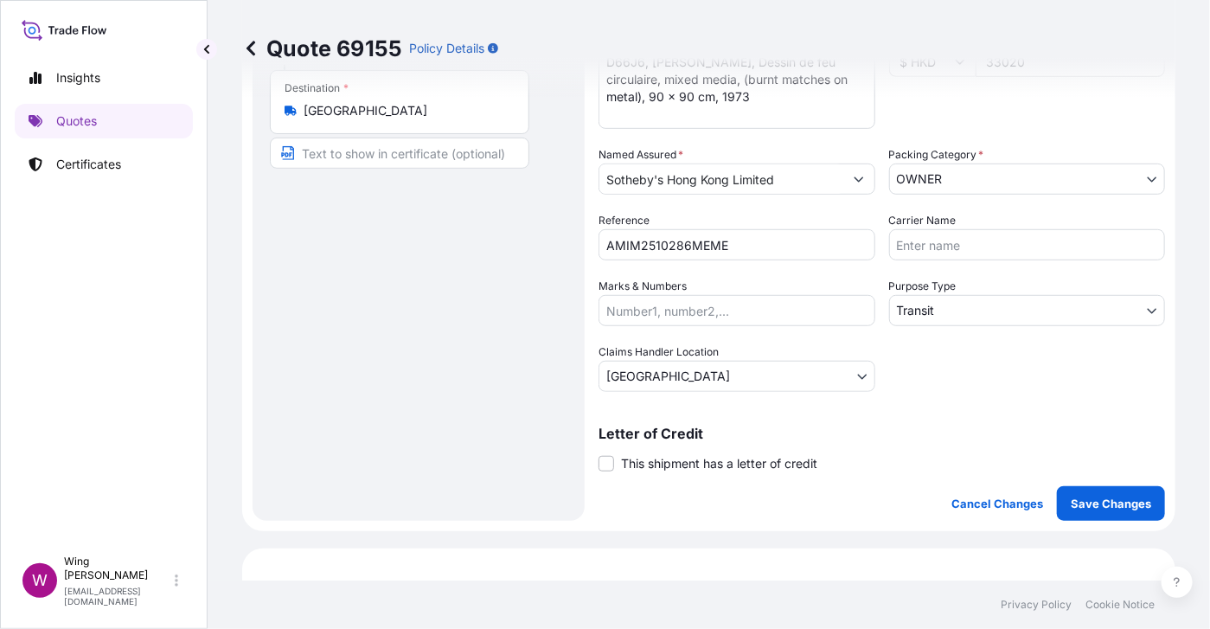
select select "COURIER"
select select "Transit"
select select "[GEOGRAPHIC_DATA]"
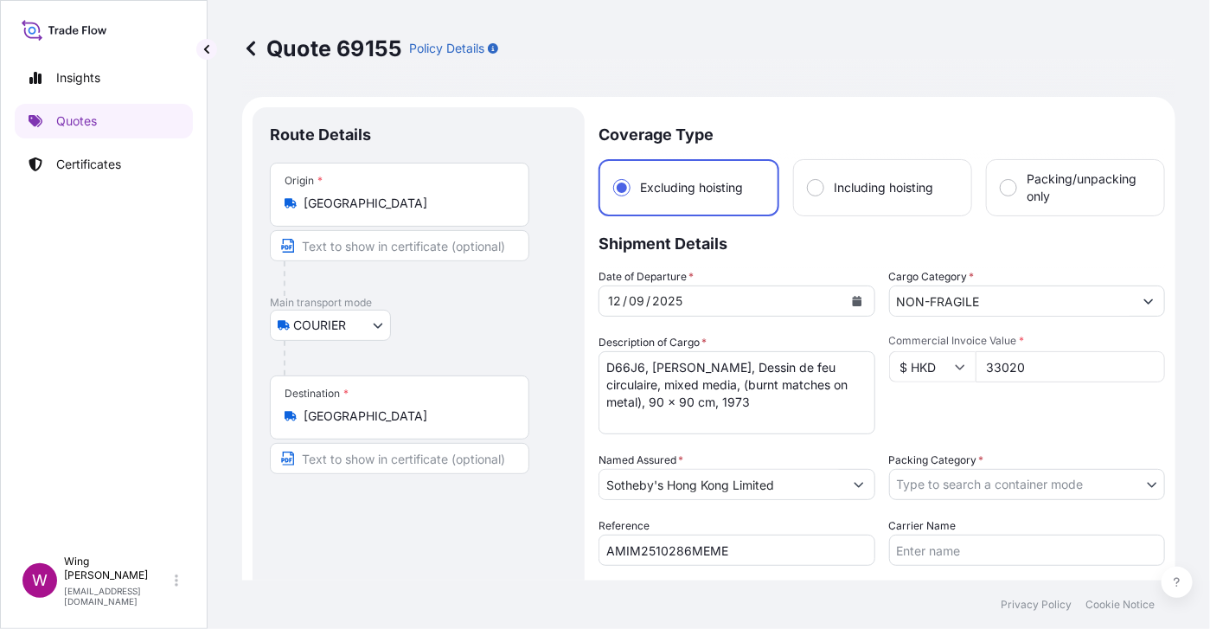
scroll to position [115, 0]
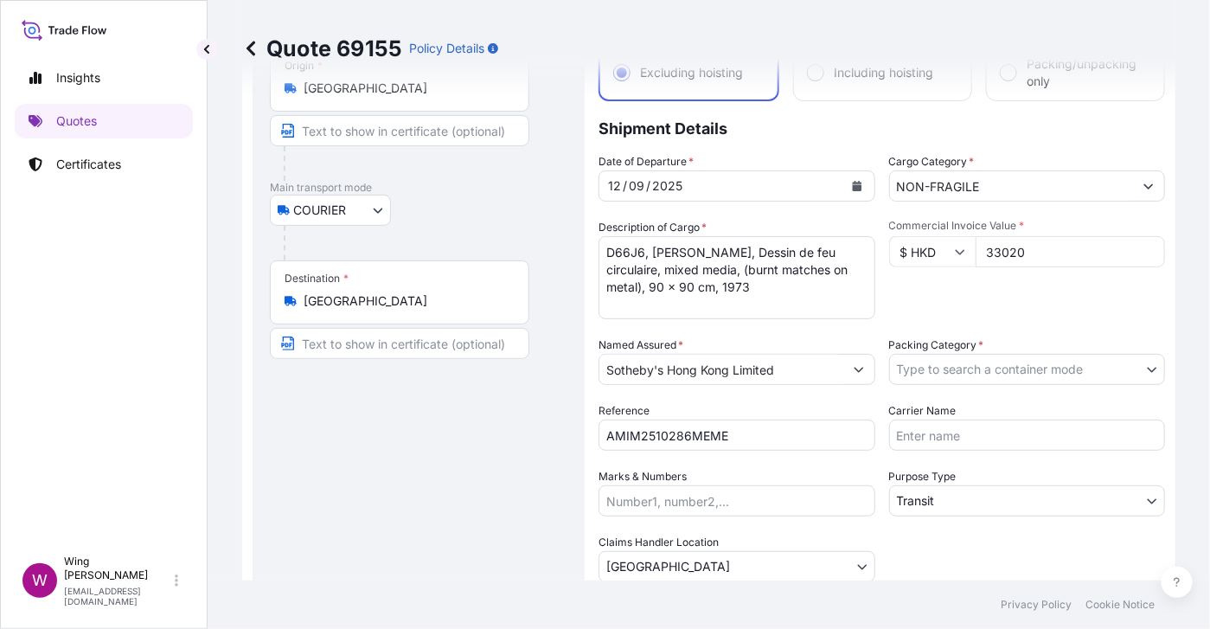
click at [949, 353] on div "Packing Category * Type to search a container mode" at bounding box center [1027, 361] width 277 height 48
click at [950, 369] on body "Insights Quotes Certificates W Wing Lee [EMAIL_ADDRESS][DOMAIN_NAME] Quote 6915…" at bounding box center [605, 314] width 1210 height 629
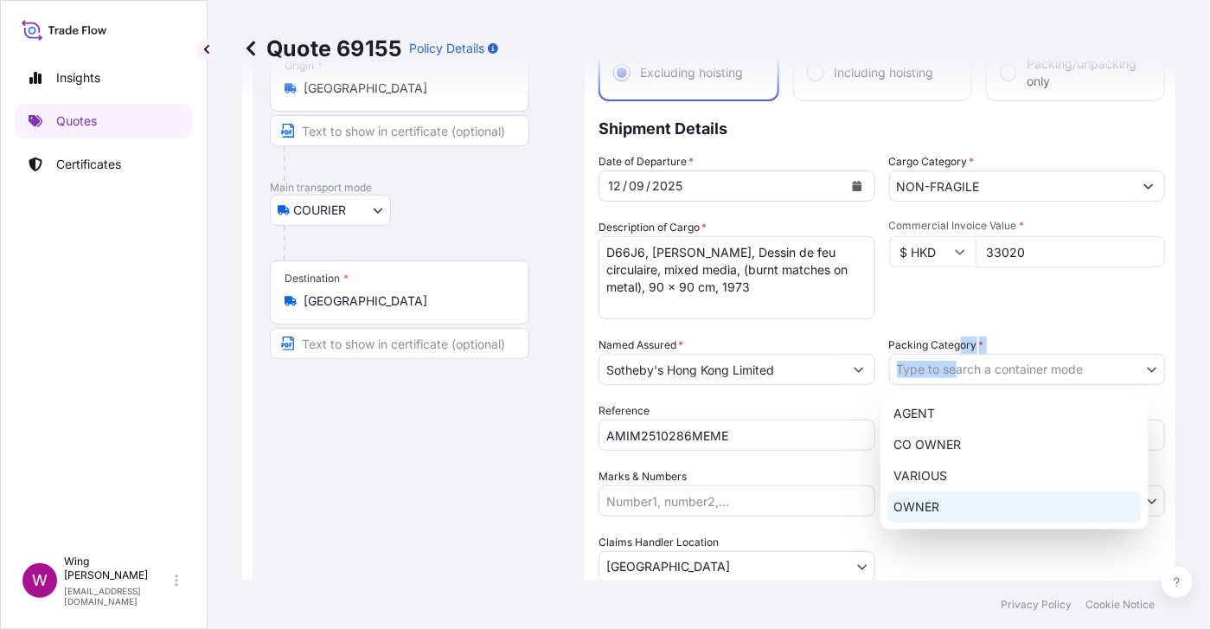
click at [945, 510] on div "OWNER" at bounding box center [1015, 506] width 254 height 31
select select "27"
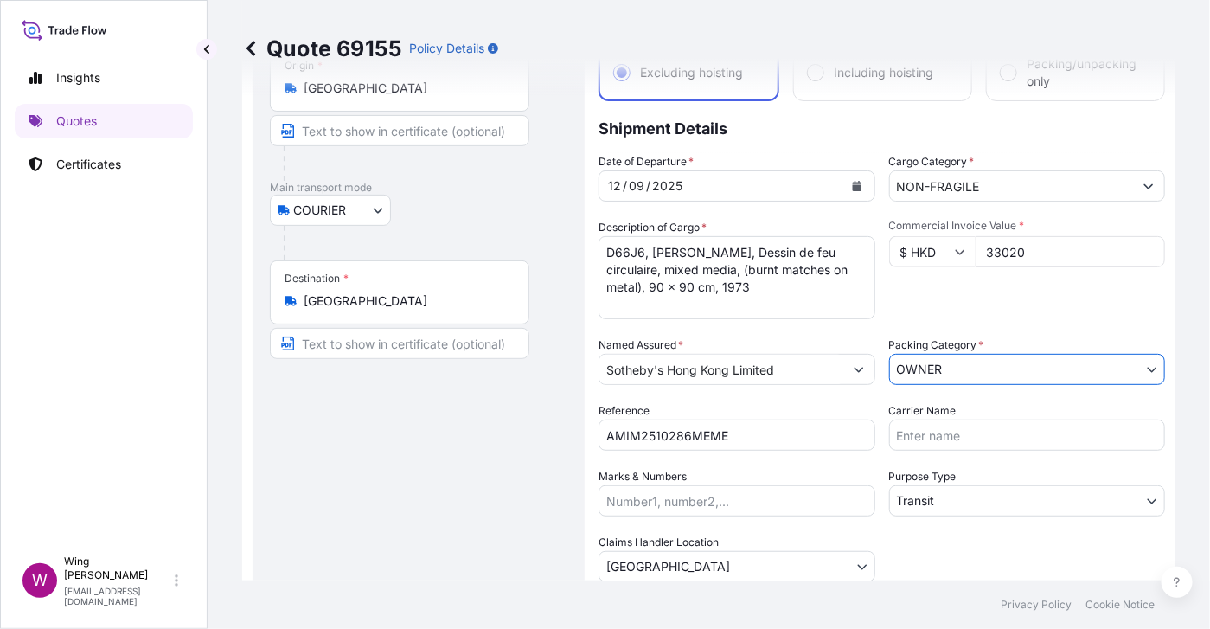
click at [297, 478] on div "Route Details Place of loading Road / [GEOGRAPHIC_DATA] / Inland Origin * [GEOG…" at bounding box center [419, 352] width 298 height 684
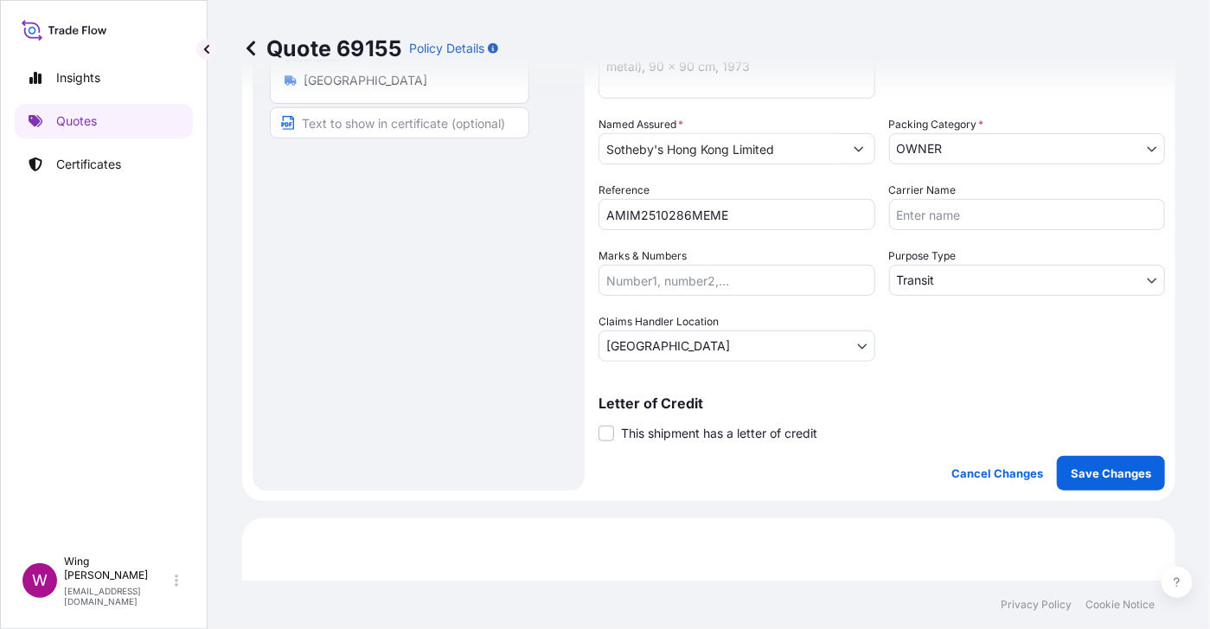
scroll to position [346, 0]
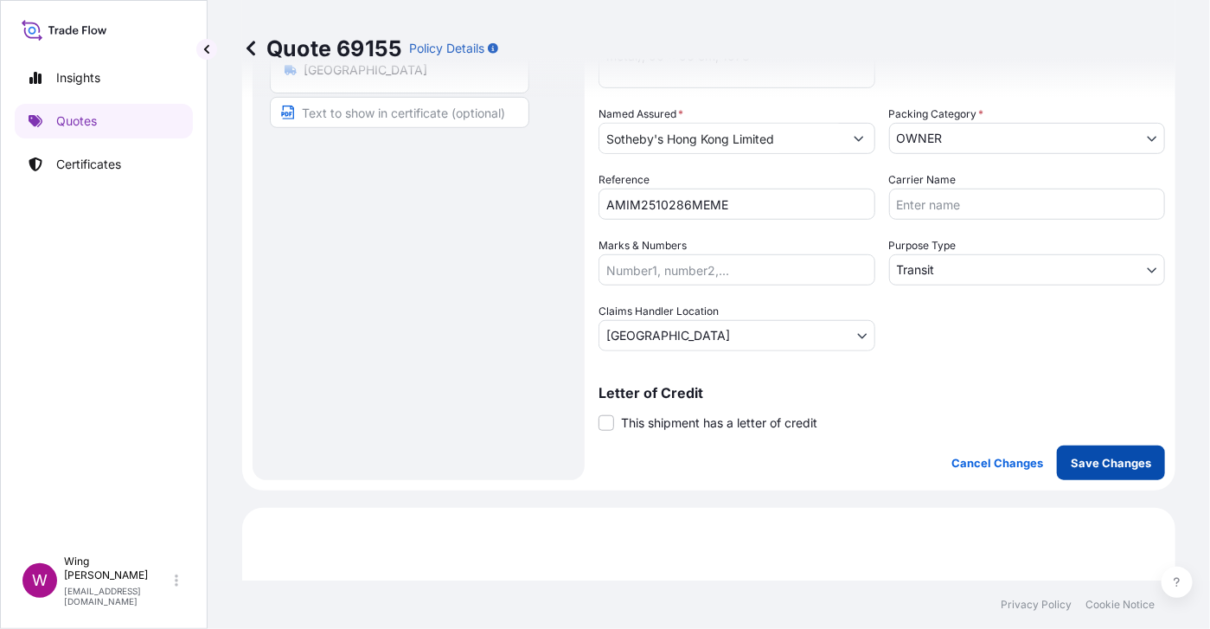
click at [1113, 456] on p "Save Changes" at bounding box center [1111, 462] width 80 height 17
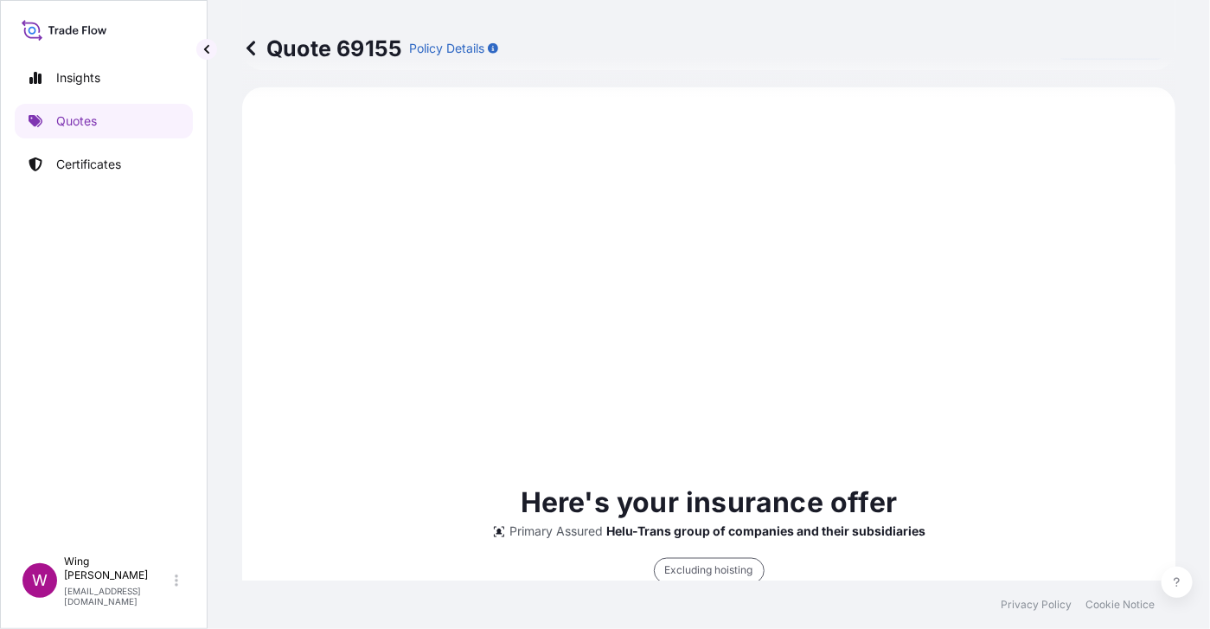
scroll to position [74, 0]
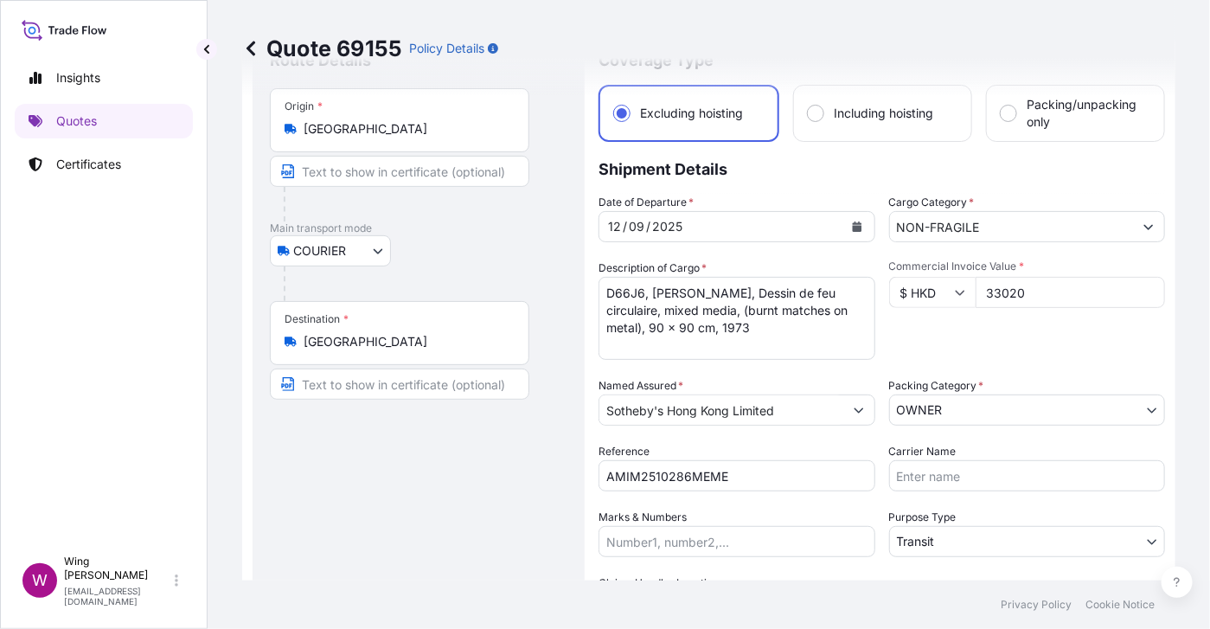
select select "COURIER"
select select "Transit"
select select "[GEOGRAPHIC_DATA]"
click at [1027, 411] on body "Insights Quotes Certificates W Wing Lee [EMAIL_ADDRESS][DOMAIN_NAME] Quote 6915…" at bounding box center [605, 314] width 1210 height 629
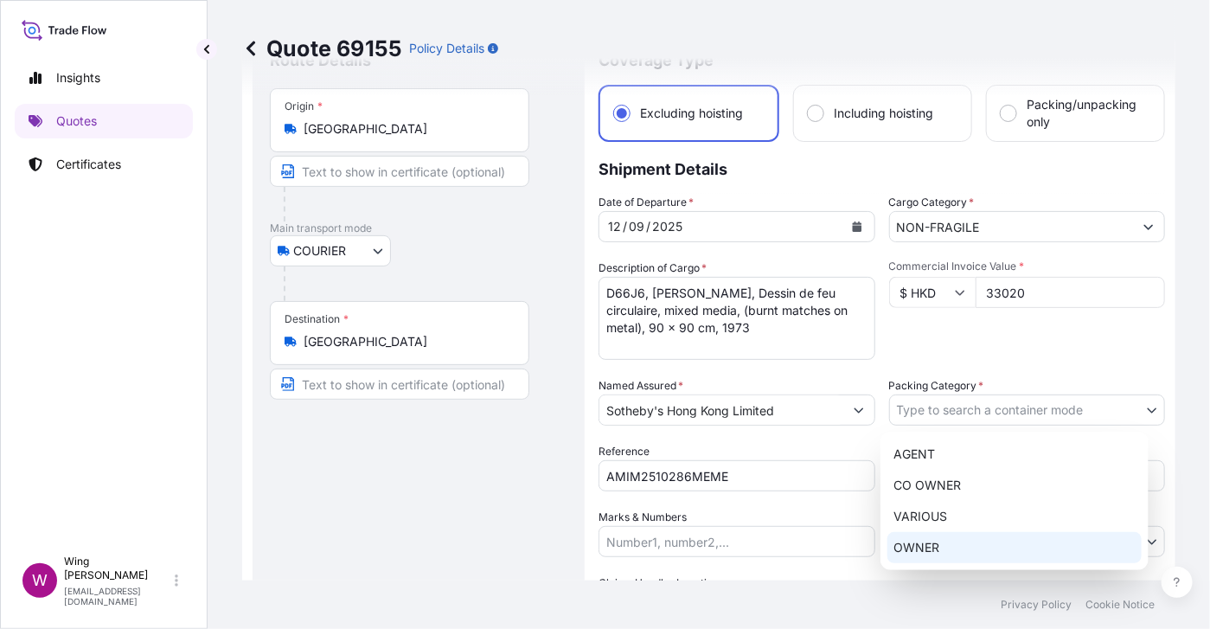
click at [955, 548] on div "AGENT CO OWNER VARIOUS OWNER" at bounding box center [1015, 501] width 268 height 138
select select "27"
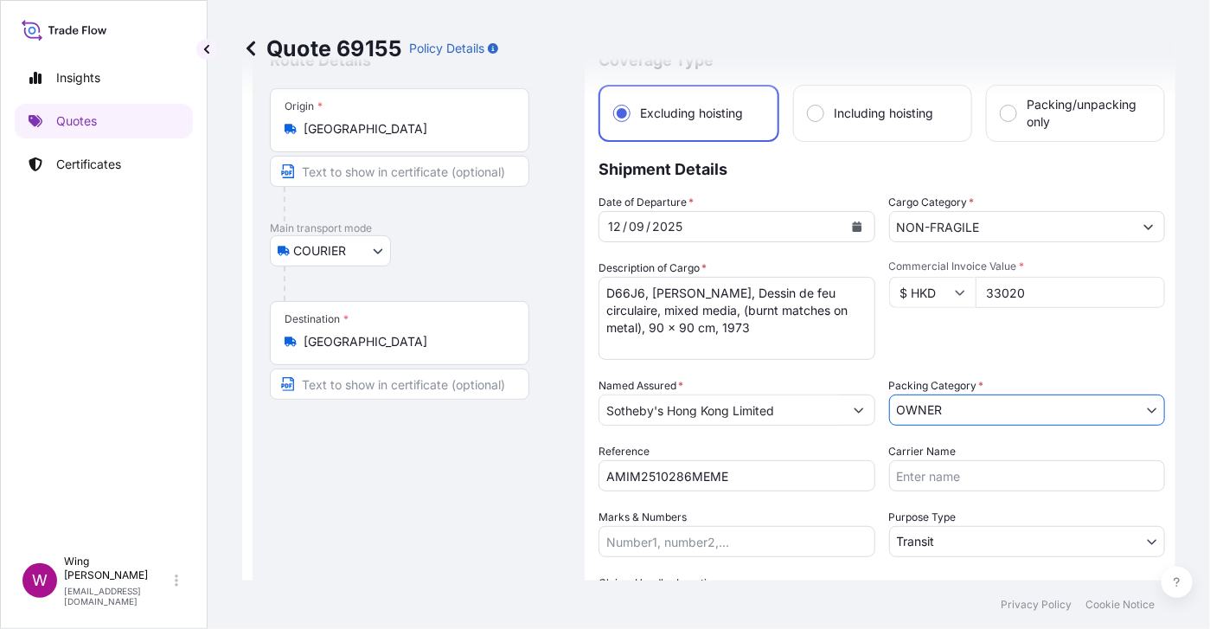
click at [946, 433] on div "Date of Departure * [DATE] Cargo Category * NON-FRAGILE Description of Cargo * …" at bounding box center [882, 408] width 567 height 429
click at [422, 512] on div "Route Details Place of loading Road / [GEOGRAPHIC_DATA] / Inland Origin * [GEOG…" at bounding box center [419, 392] width 298 height 684
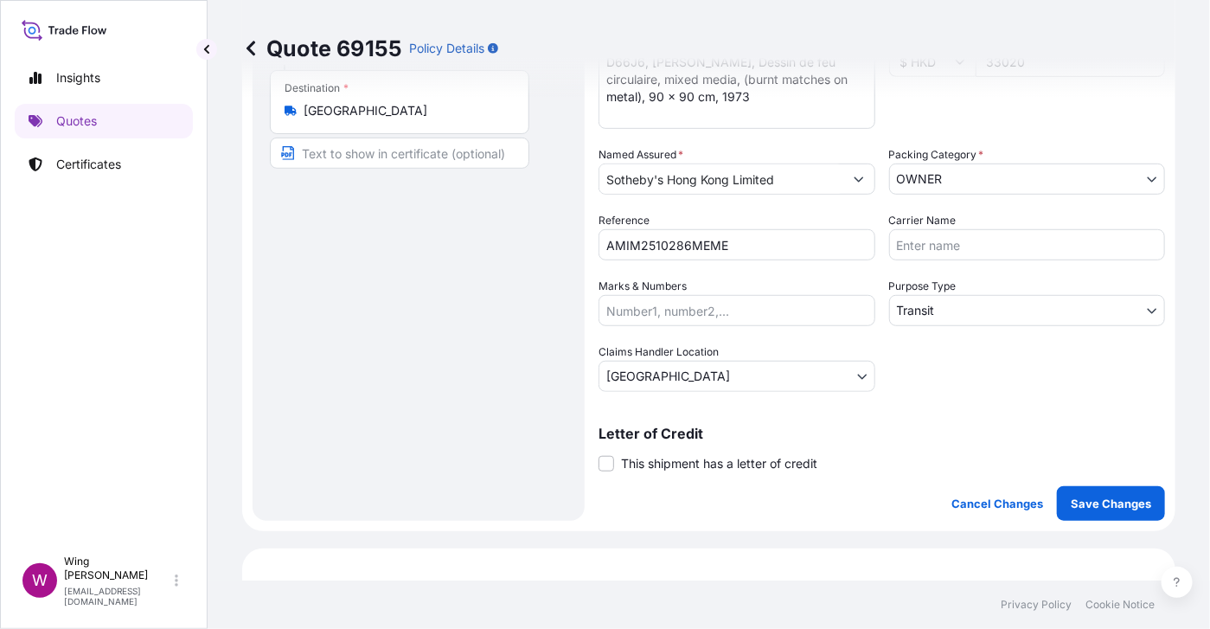
scroll to position [535, 0]
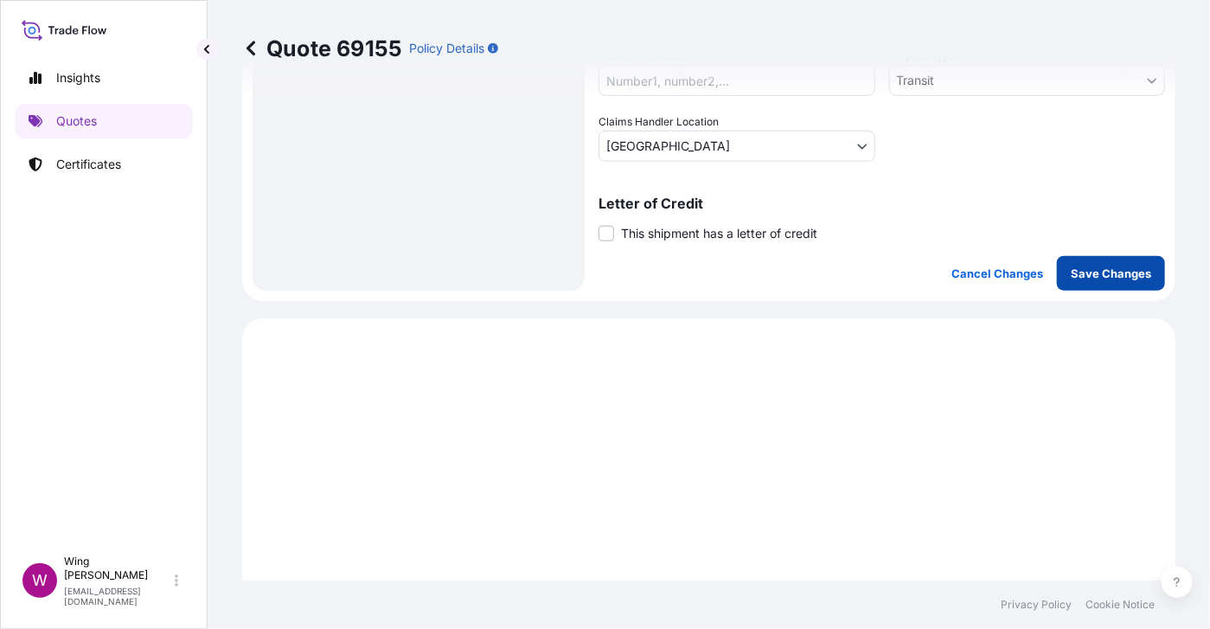
click at [1104, 265] on p "Save Changes" at bounding box center [1111, 273] width 80 height 17
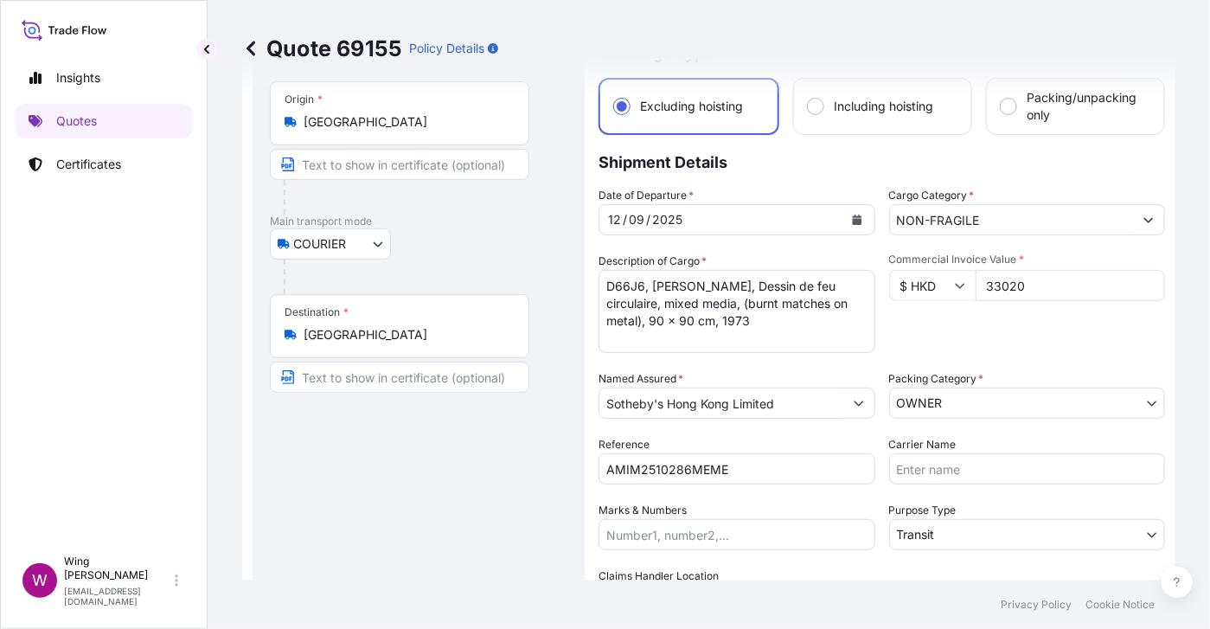
scroll to position [74, 0]
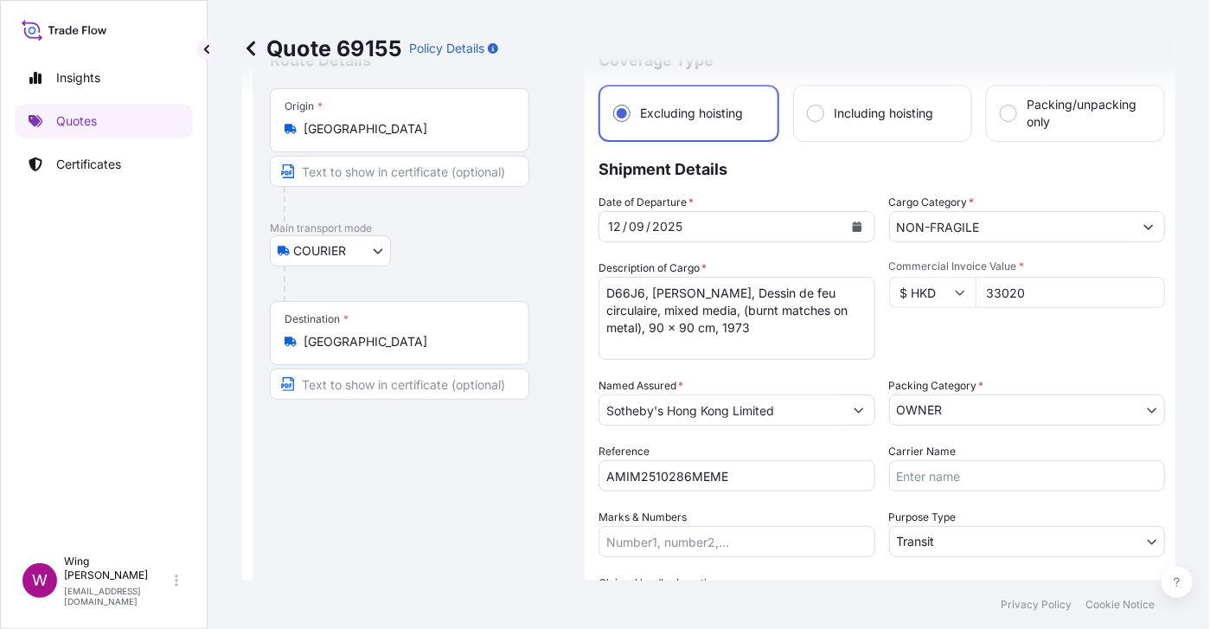
select select "COURIER"
select select "Transit"
select select "[GEOGRAPHIC_DATA]"
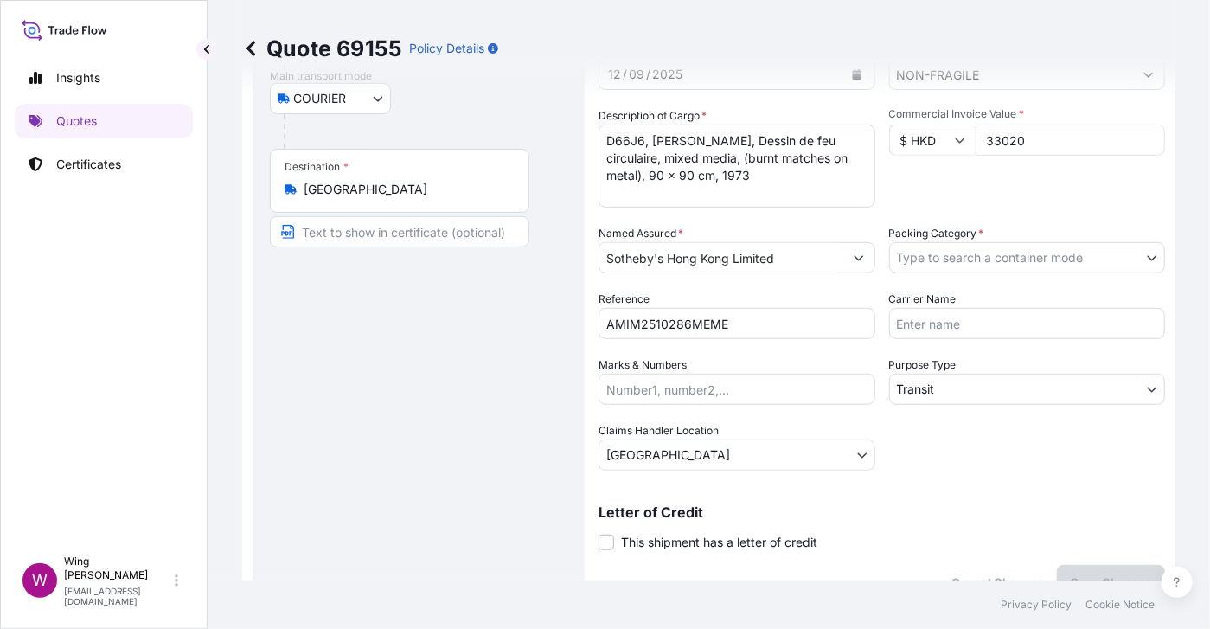
scroll to position [189, 0]
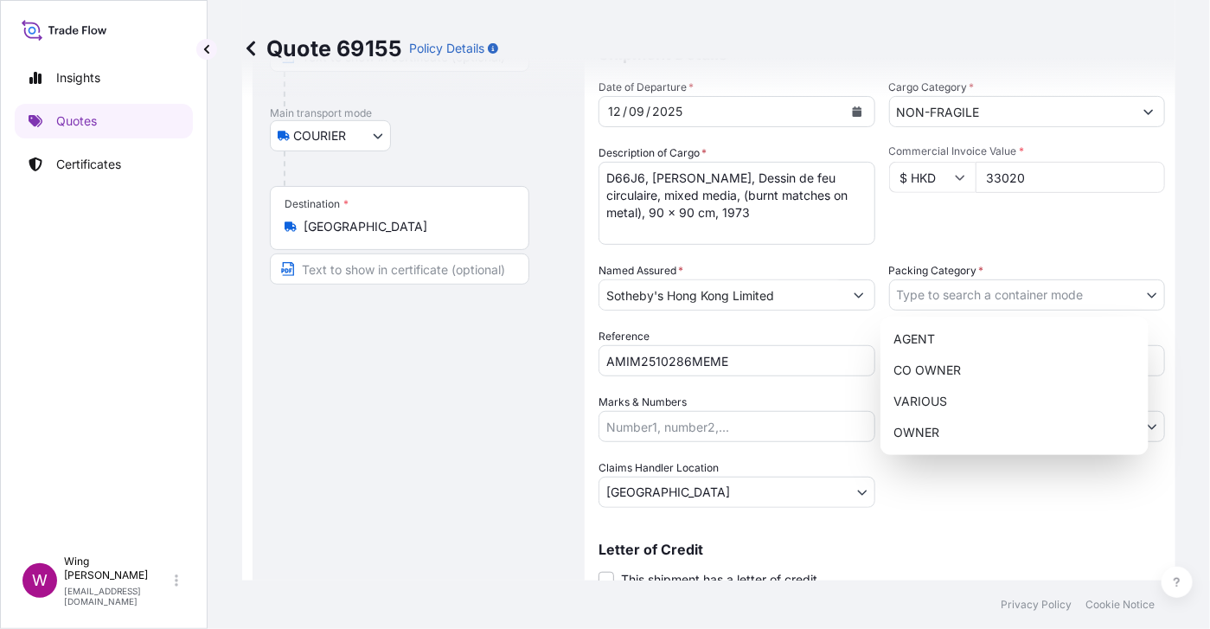
click at [1143, 296] on body "Insights Quotes Certificates W Wing Lee [EMAIL_ADDRESS][DOMAIN_NAME] Quote 6915…" at bounding box center [605, 314] width 1210 height 629
click at [1072, 291] on body "Insights Quotes Certificates W Wing Lee [EMAIL_ADDRESS][DOMAIN_NAME] Quote 6915…" at bounding box center [605, 314] width 1210 height 629
click at [926, 433] on div "OWNER" at bounding box center [1015, 432] width 254 height 31
select select "27"
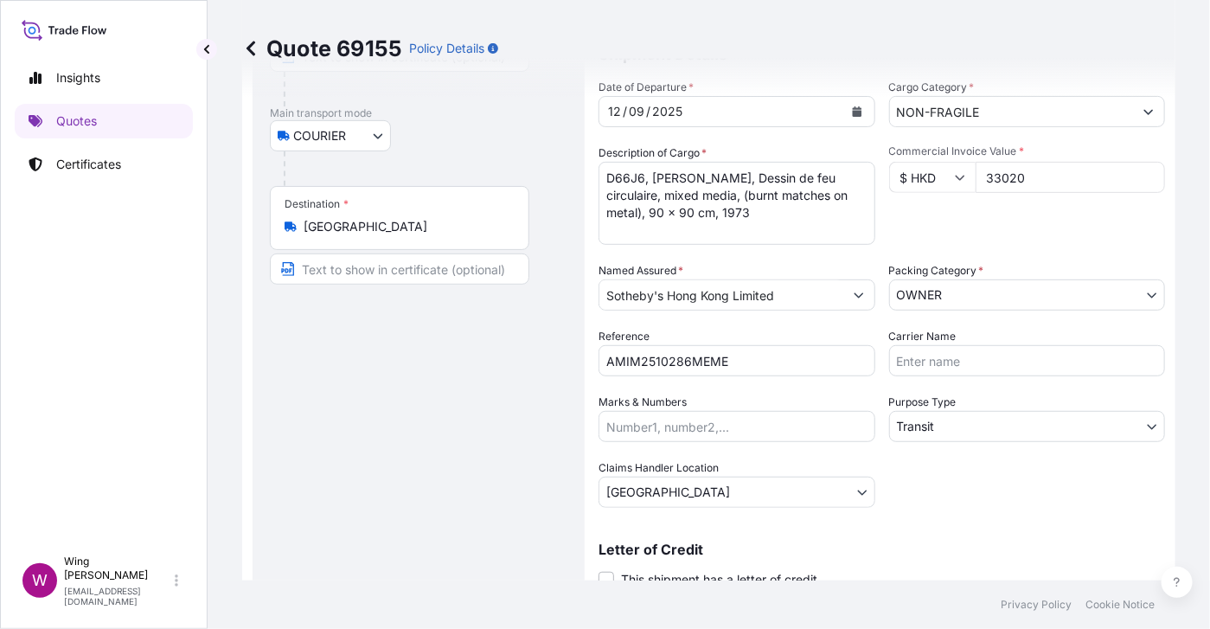
click at [453, 438] on div "Route Details Place of loading Road / [GEOGRAPHIC_DATA] / Inland Origin * [GEOG…" at bounding box center [419, 277] width 298 height 684
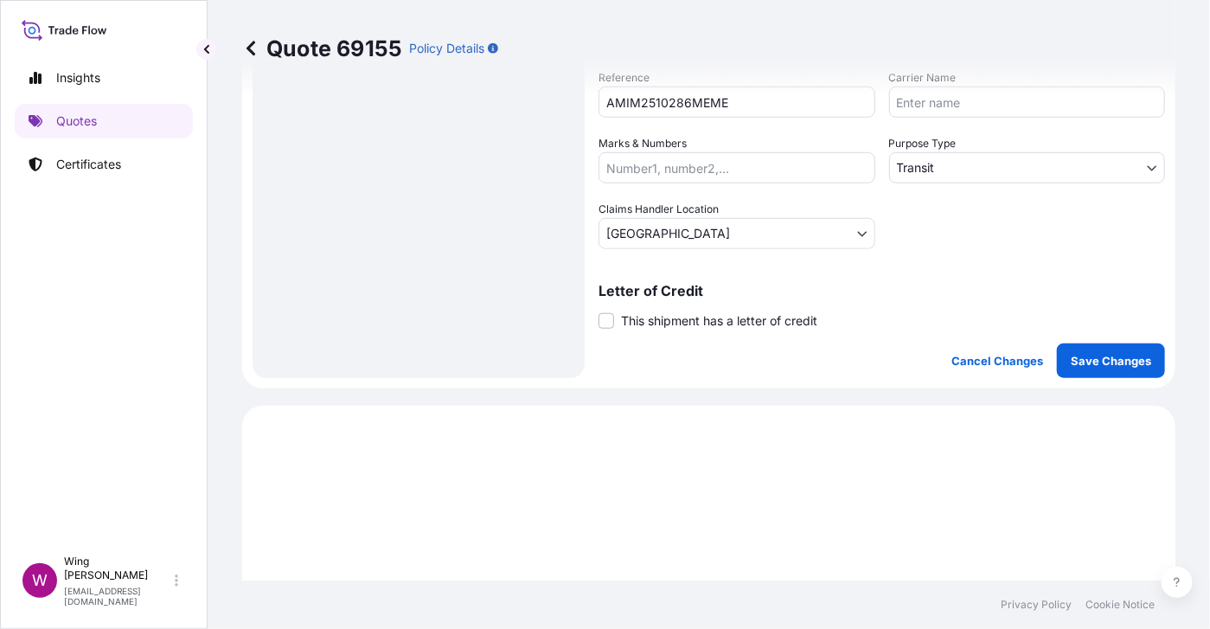
scroll to position [535, 0]
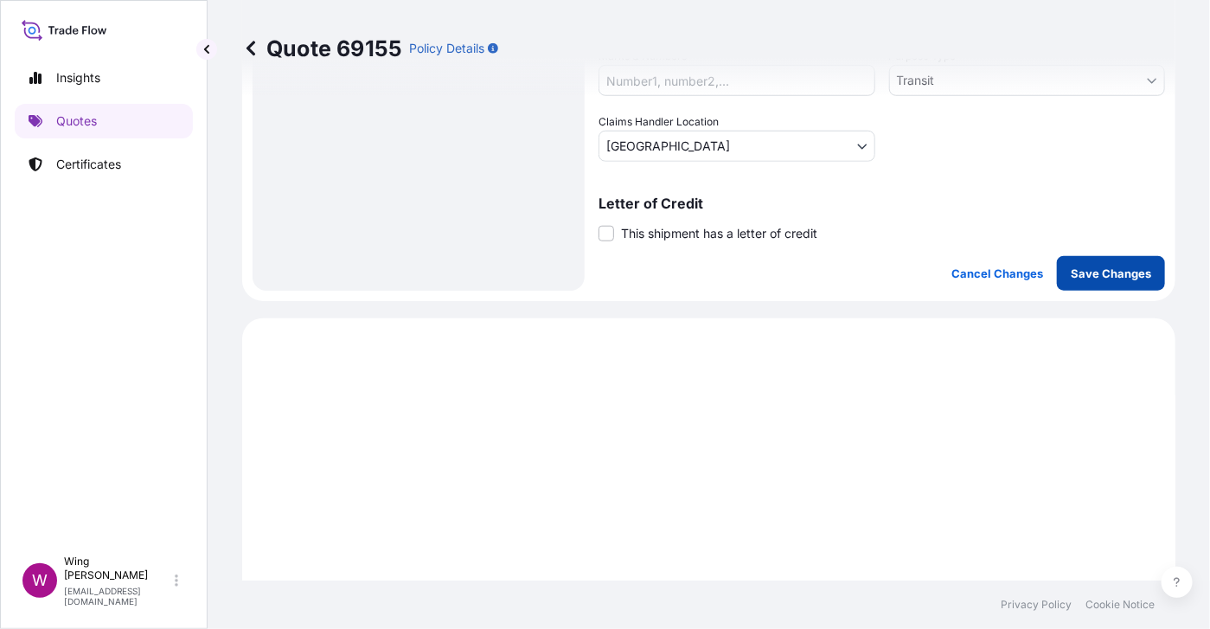
click at [1105, 275] on p "Save Changes" at bounding box center [1111, 273] width 80 height 17
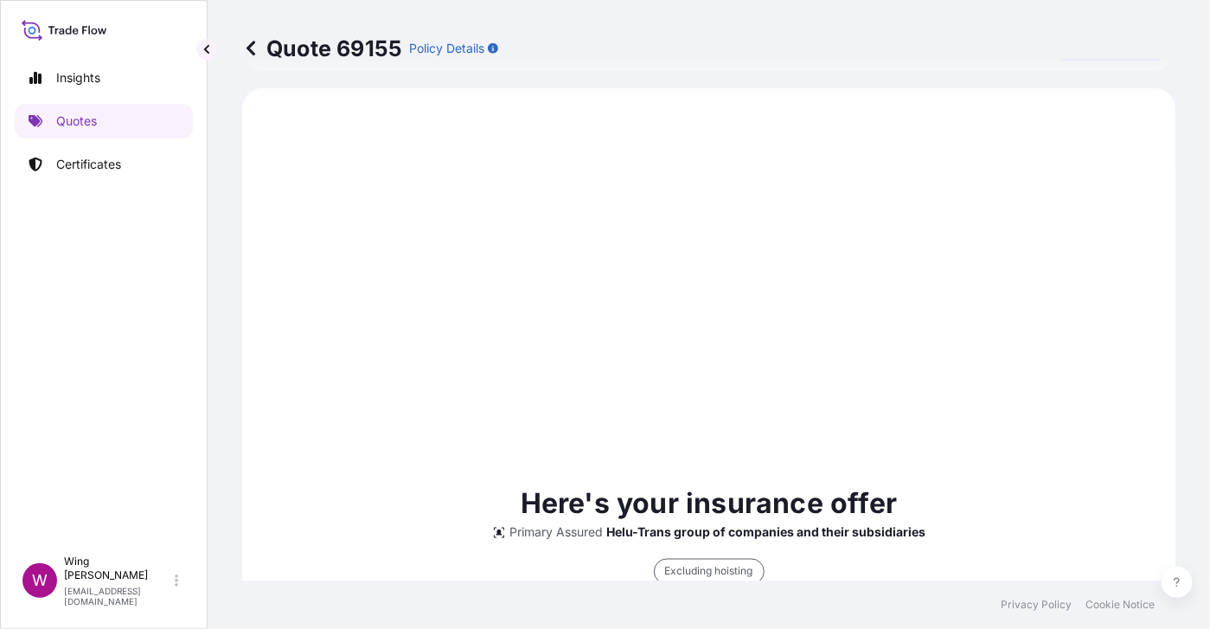
scroll to position [766, 0]
select select "COURIER"
select select "Transit"
select select "[GEOGRAPHIC_DATA]"
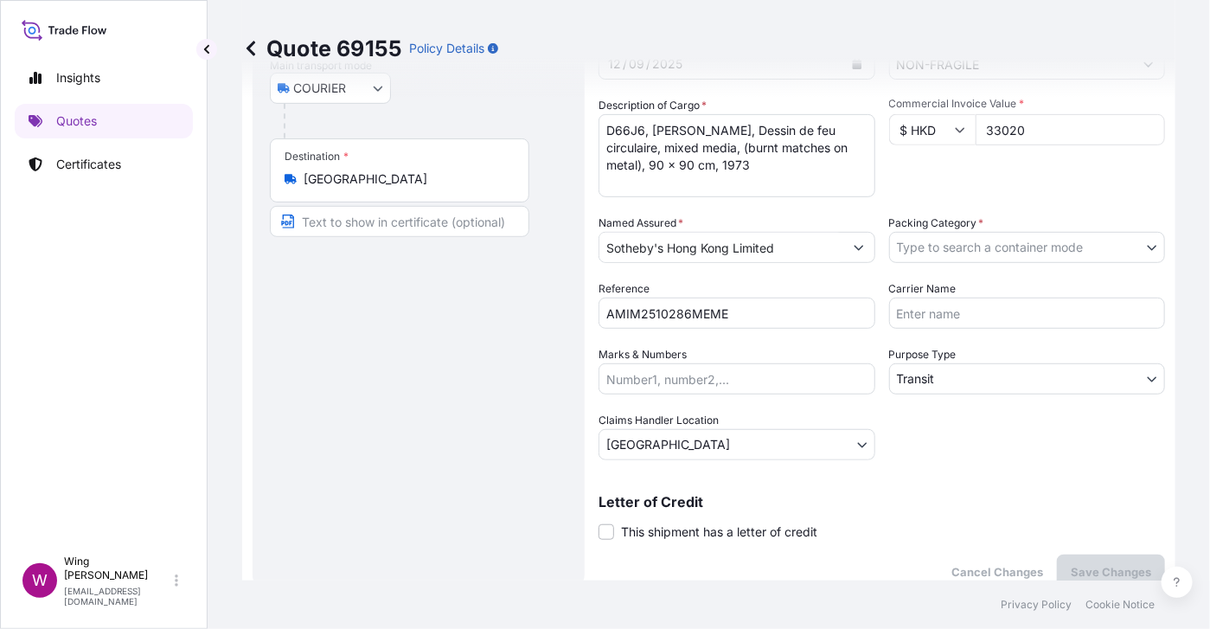
scroll to position [230, 0]
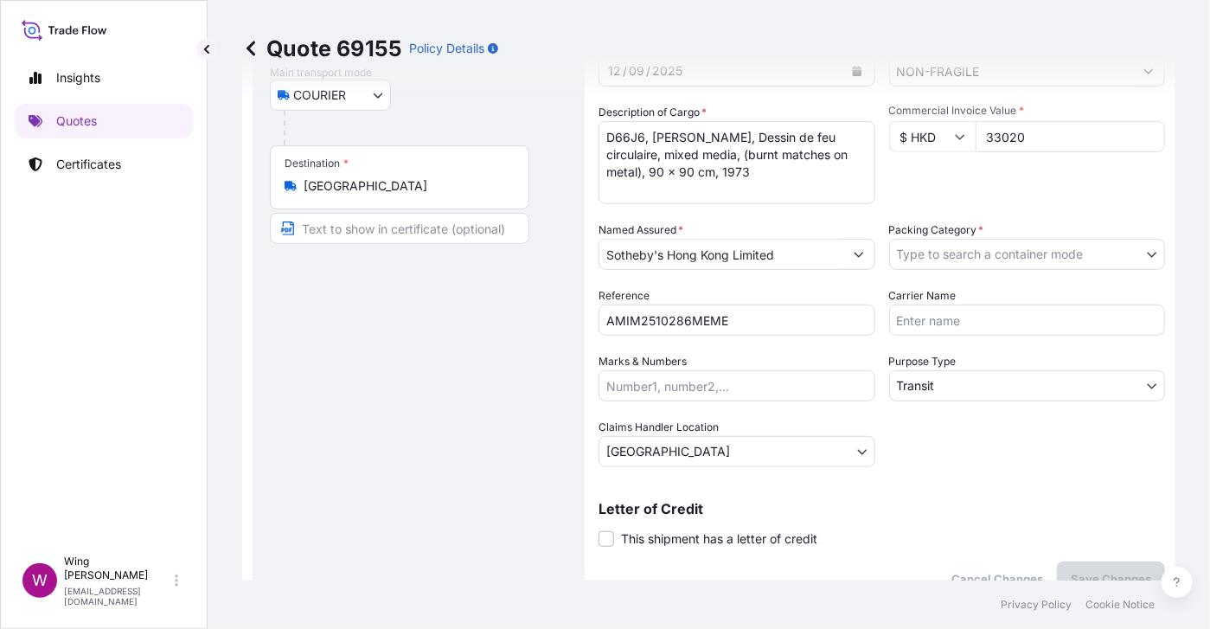
click at [946, 253] on body "Insights Quotes Certificates W Wing Lee [EMAIL_ADDRESS][DOMAIN_NAME] Quote 6915…" at bounding box center [605, 314] width 1210 height 629
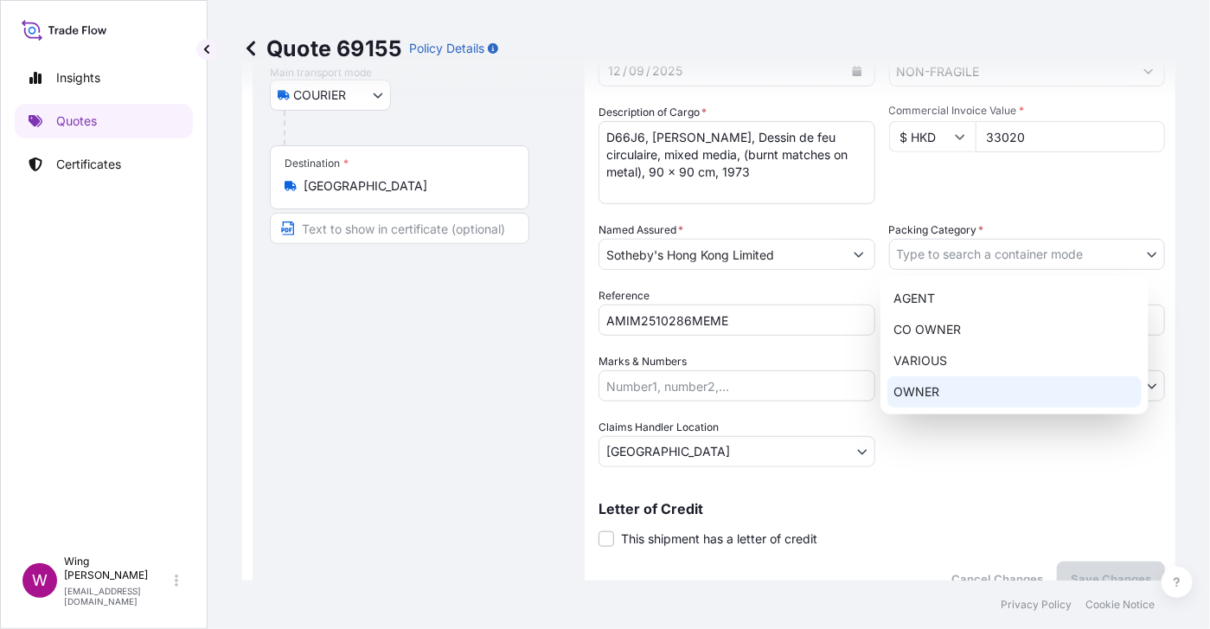
click at [933, 391] on div "OWNER" at bounding box center [1015, 391] width 254 height 31
select select "27"
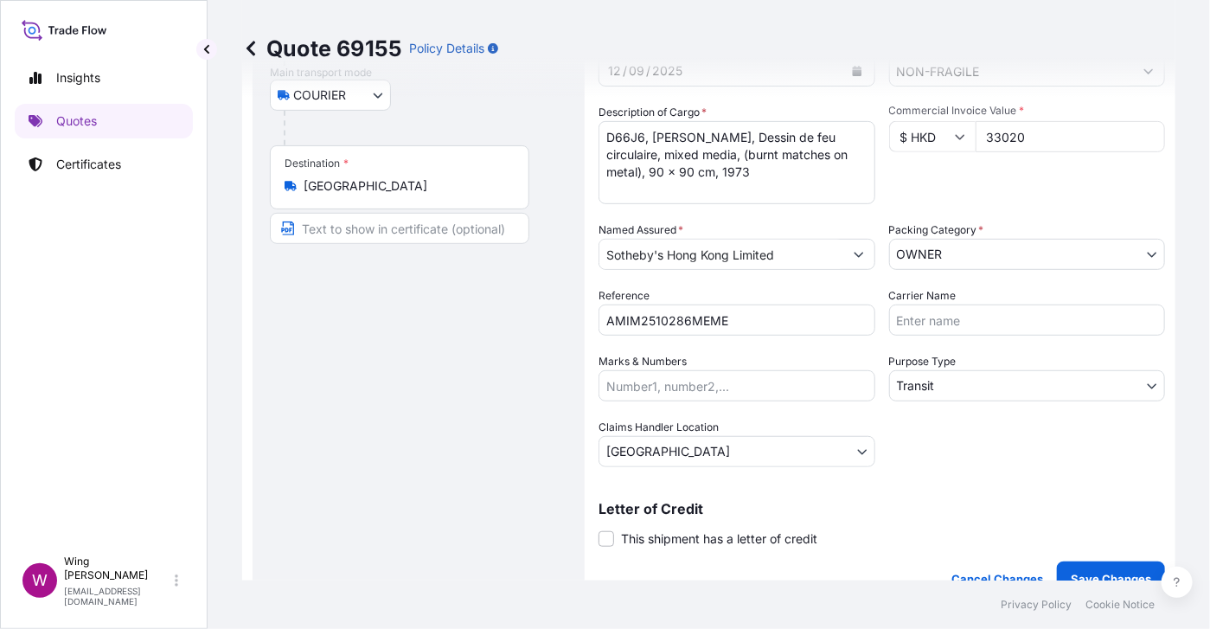
click at [936, 291] on label "Carrier Name" at bounding box center [922, 295] width 67 height 17
click at [936, 304] on input "Carrier Name" at bounding box center [1027, 319] width 277 height 31
click at [487, 359] on div "Route Details Place of loading Road / [GEOGRAPHIC_DATA] / Inland Origin * [GEOG…" at bounding box center [419, 236] width 298 height 684
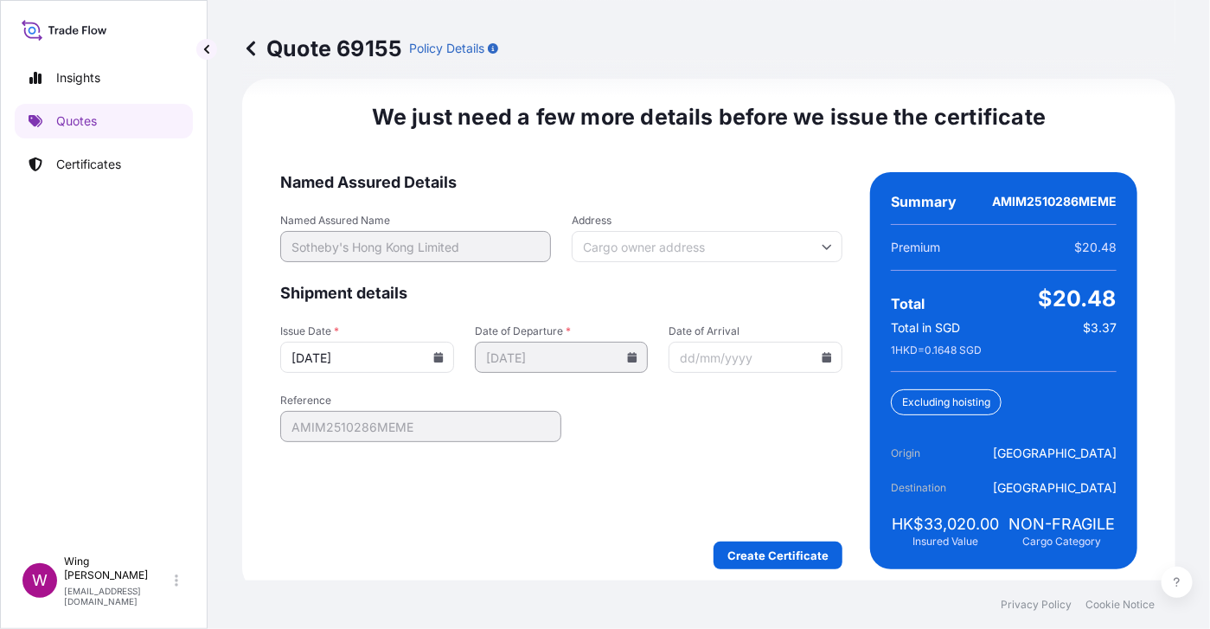
scroll to position [2541, 0]
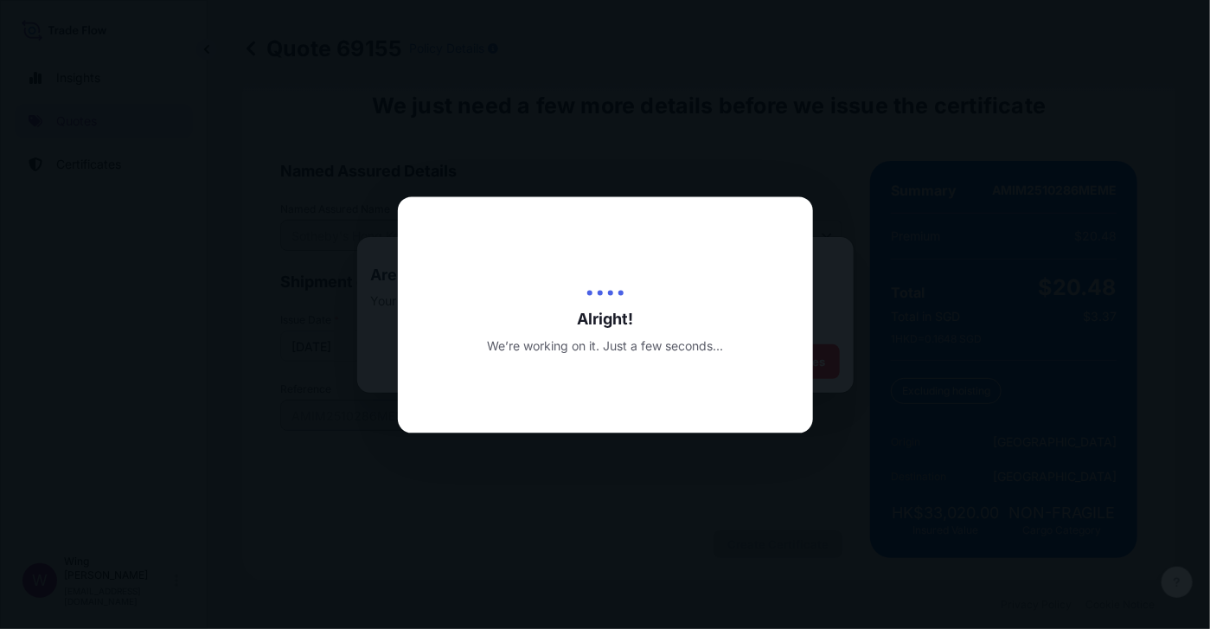
click at [609, 157] on div at bounding box center [605, 314] width 1210 height 629
click at [970, 414] on div at bounding box center [605, 314] width 1210 height 629
click at [824, 462] on div at bounding box center [605, 314] width 1210 height 629
click at [652, 233] on div "Alright! We’re working on it. Just a few seconds..." at bounding box center [605, 314] width 415 height 236
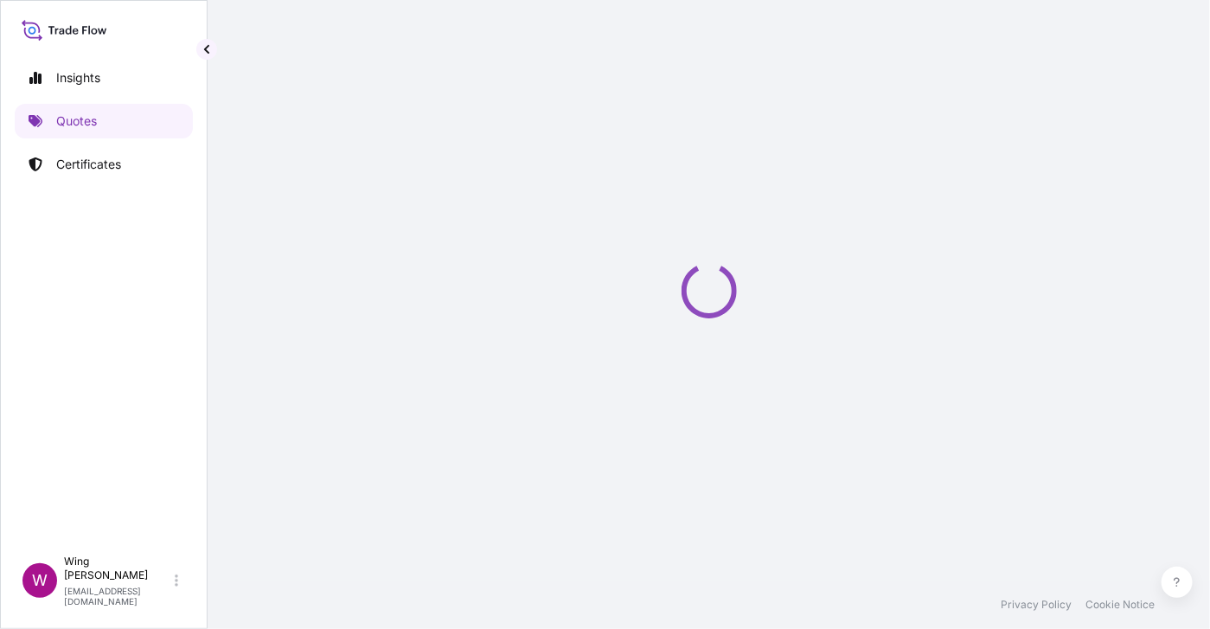
select select "COURIER"
select select "Transit"
select select "[GEOGRAPHIC_DATA]"
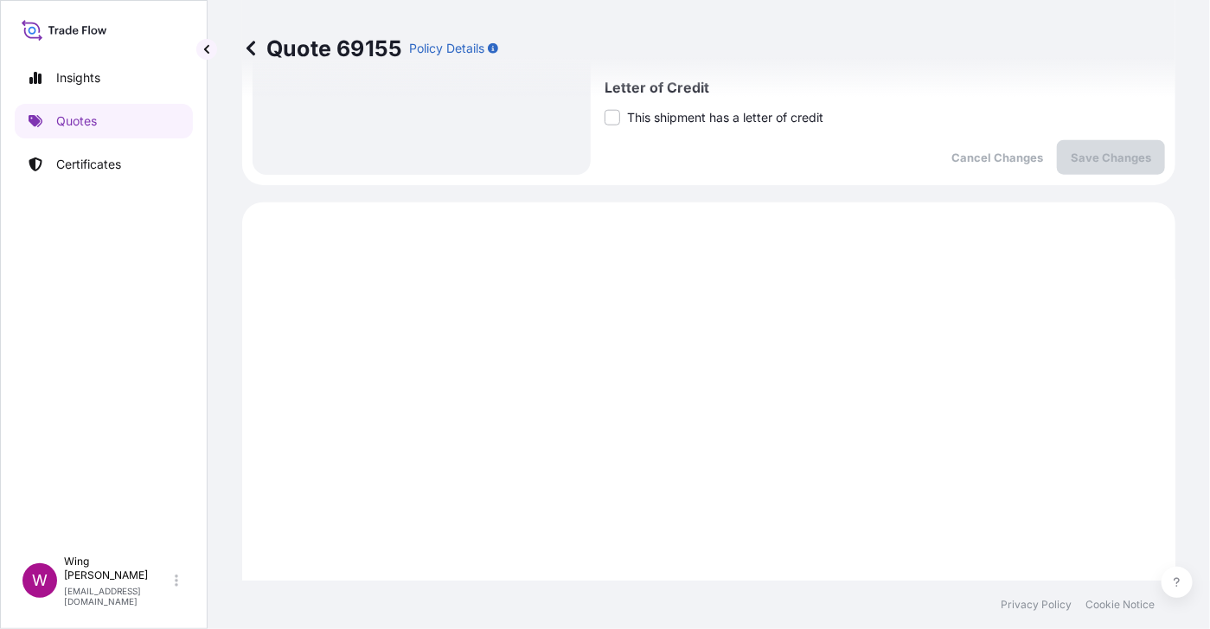
scroll to position [766, 0]
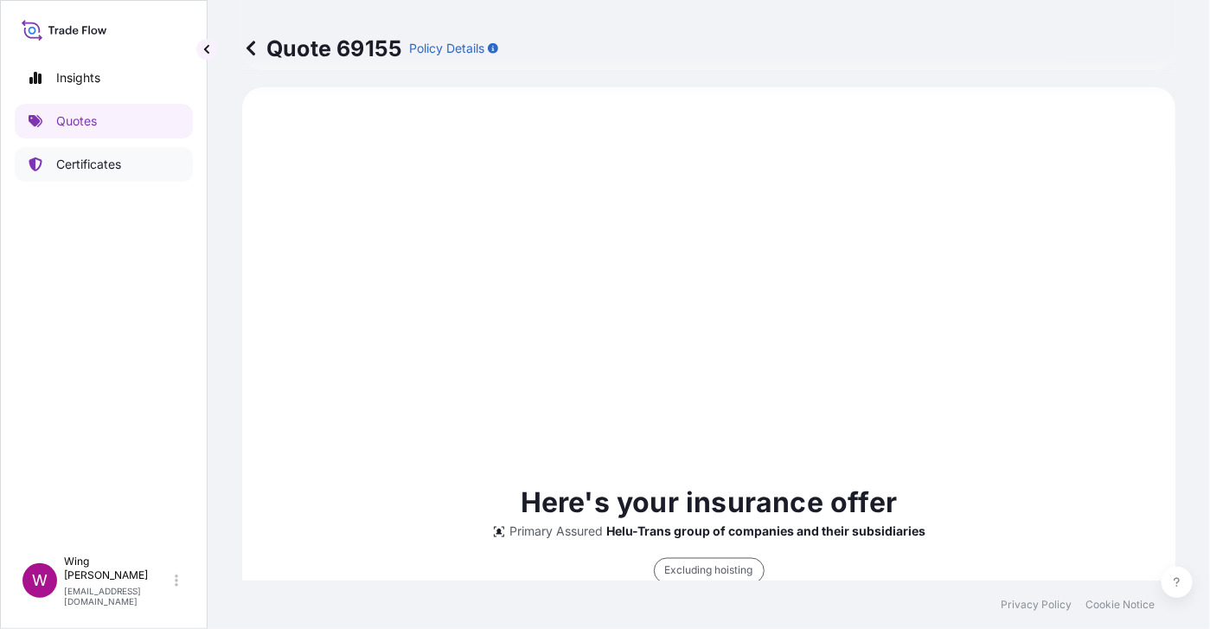
click at [99, 154] on link "Certificates" at bounding box center [104, 164] width 178 height 35
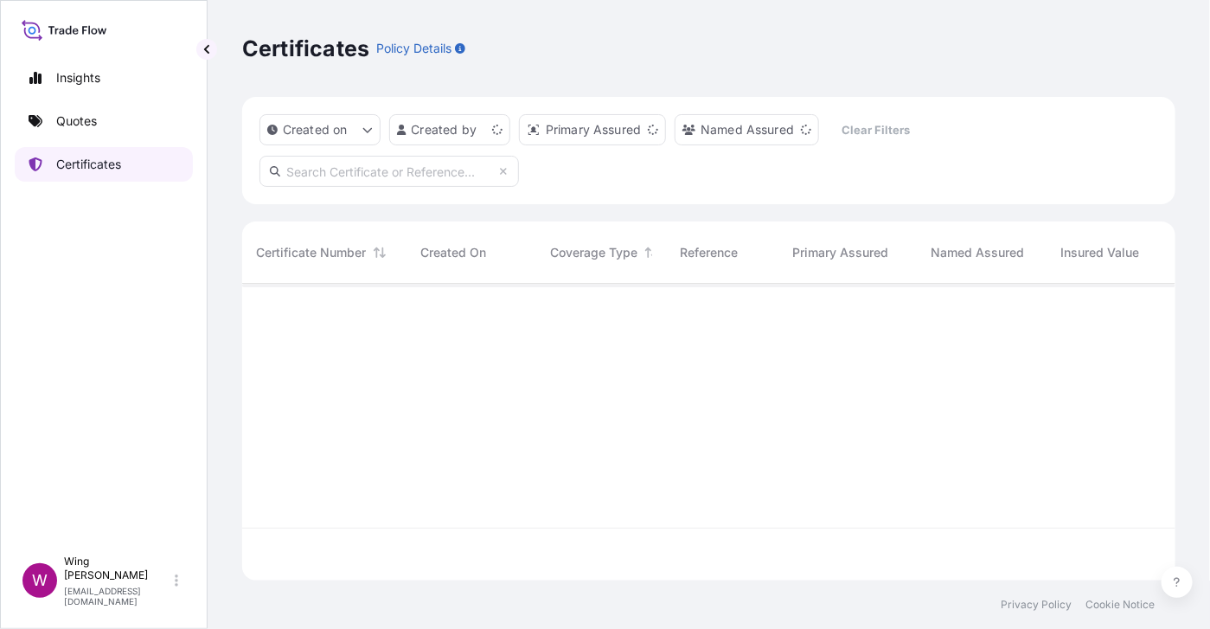
scroll to position [289, 916]
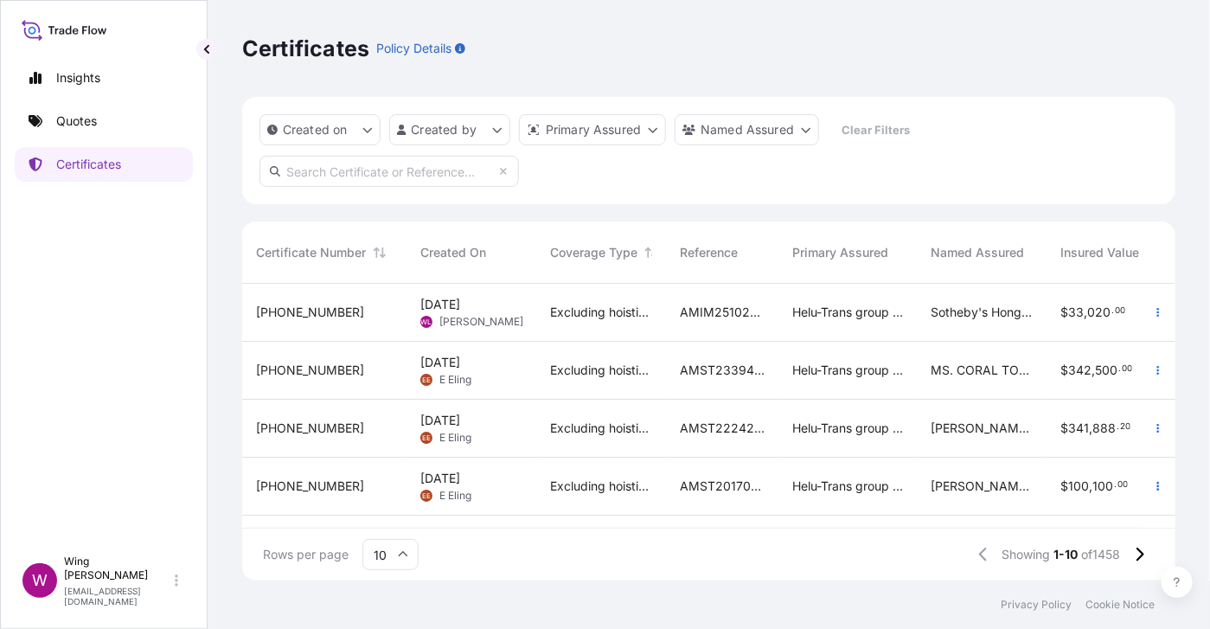
click at [538, 306] on div "Excluding hoisting" at bounding box center [601, 313] width 130 height 58
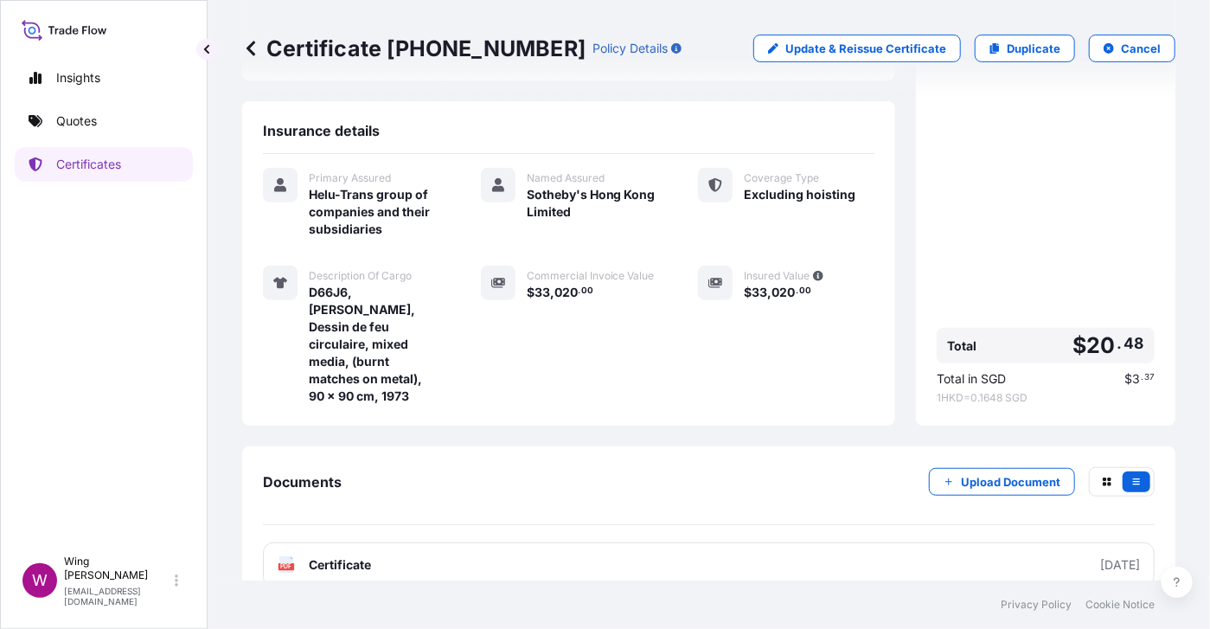
scroll to position [271, 0]
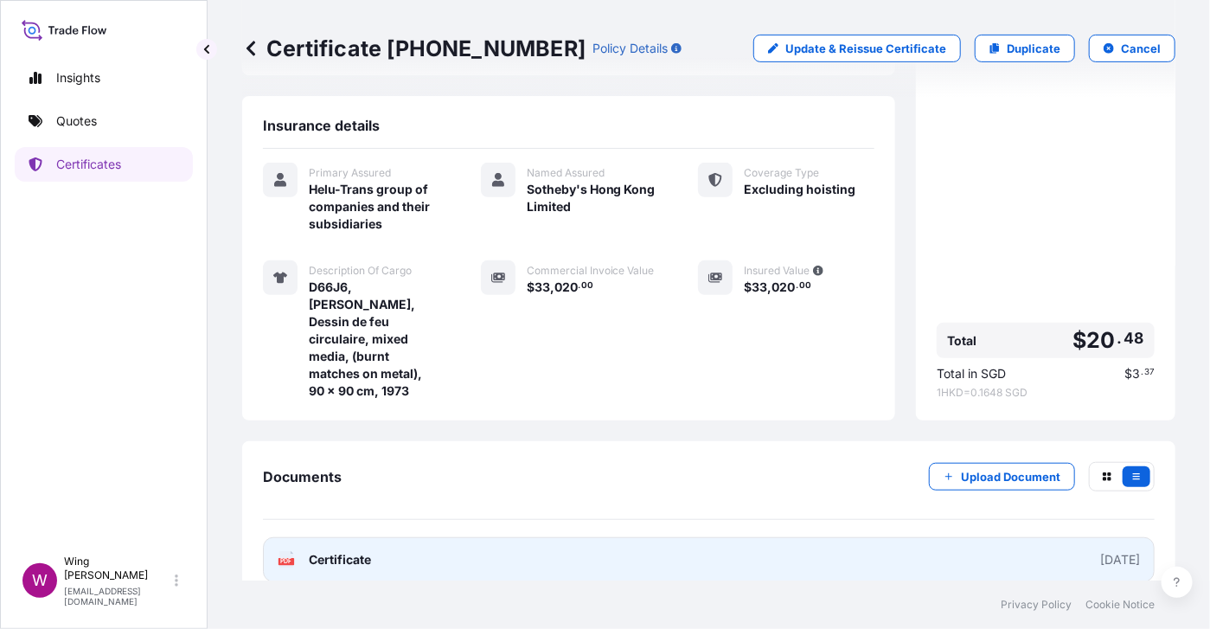
click at [292, 559] on text "PDF" at bounding box center [286, 562] width 11 height 6
